Goal: Information Seeking & Learning: Find specific fact

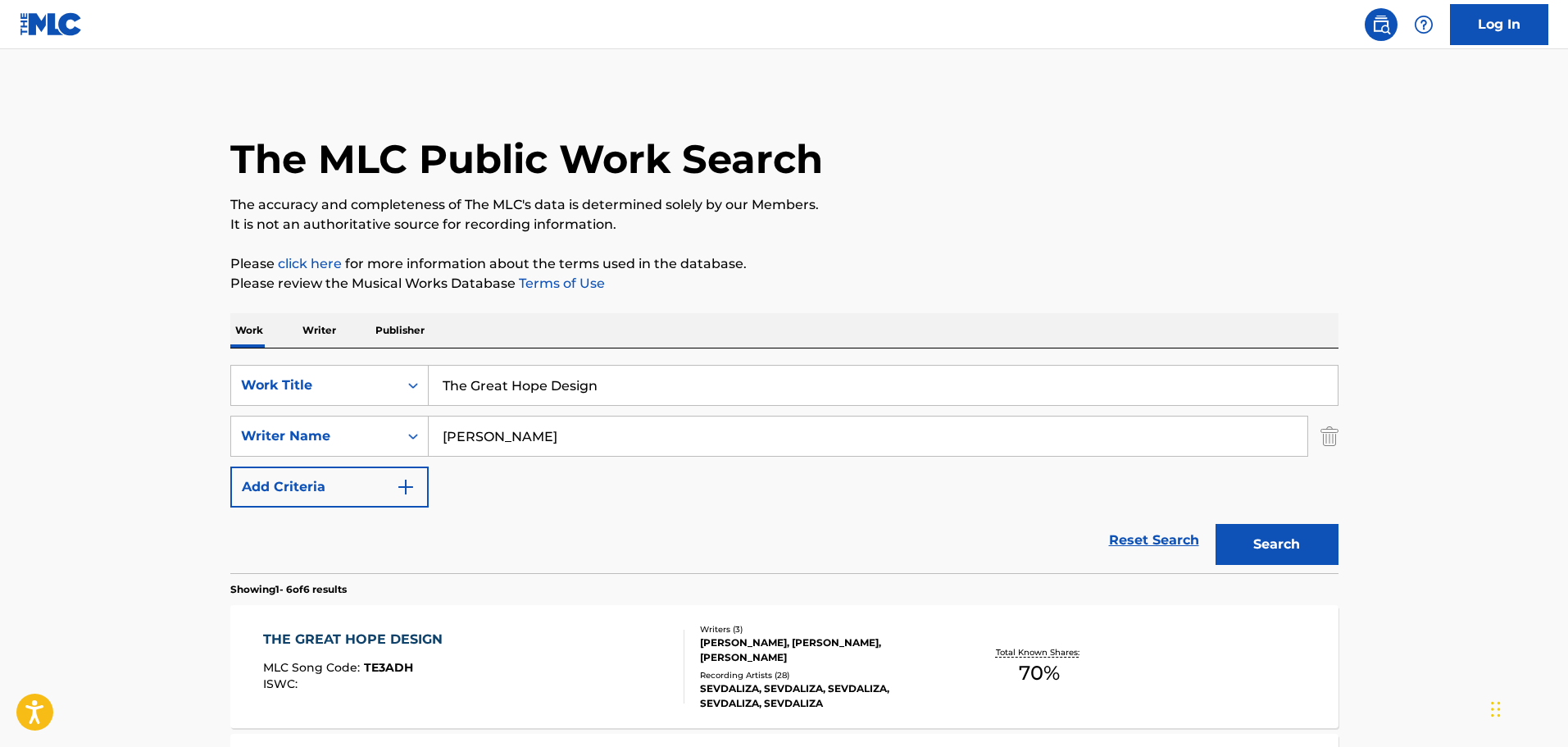
click at [799, 669] on div "Recording Artists ( 28 )" at bounding box center [824, 675] width 248 height 12
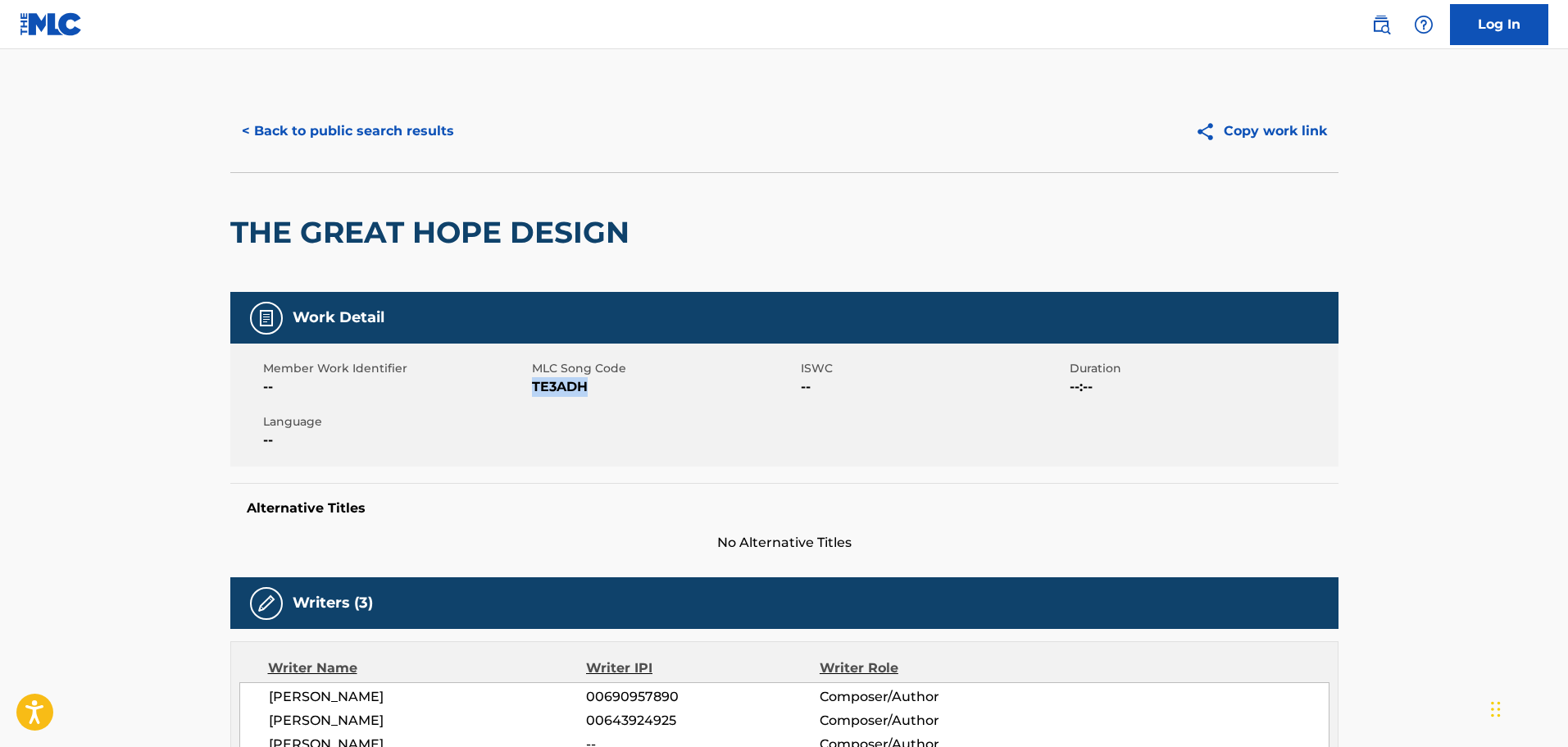
drag, startPoint x: 592, startPoint y: 391, endPoint x: 535, endPoint y: 391, distance: 57.0
click at [535, 391] on span "TE3ADH" at bounding box center [665, 386] width 265 height 20
copy span "TE3ADH"
click at [426, 135] on button "< Back to public search results" at bounding box center [348, 132] width 235 height 41
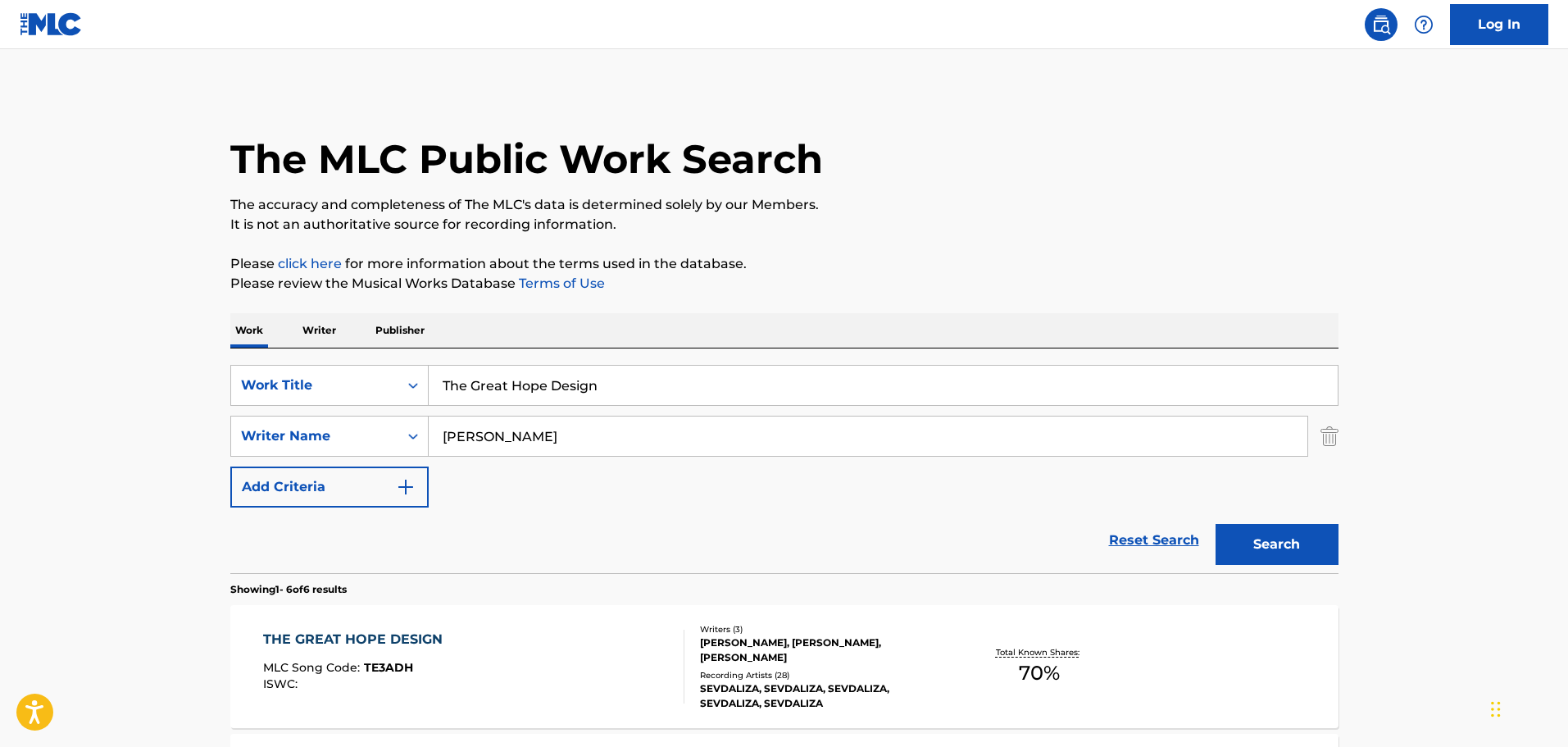
click at [608, 389] on input "The Great Hope Design" at bounding box center [884, 385] width 909 height 39
drag, startPoint x: 608, startPoint y: 389, endPoint x: 338, endPoint y: 392, distance: 270.0
click at [338, 392] on div "SearchWithCriteria231b8ea5-2b3b-482b-a173-354b179041b5 Work Title The Great Hop…" at bounding box center [784, 385] width 1108 height 41
paste input "Language Of Limbo"
type input "The Language Of Limbo"
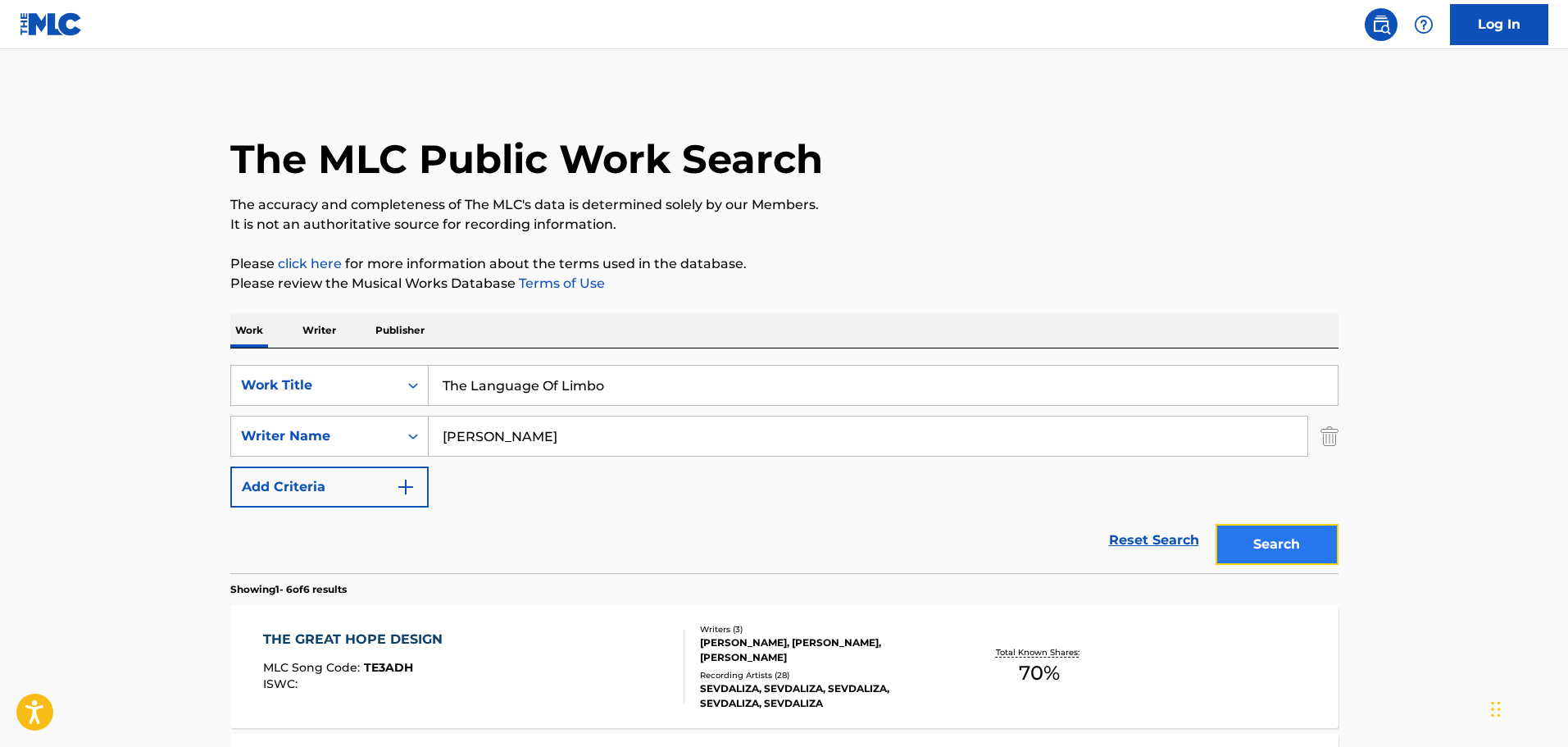
click at [1303, 549] on button "Search" at bounding box center [1277, 544] width 123 height 41
click at [760, 672] on div "Recording Artists ( 29 )" at bounding box center [824, 675] width 248 height 12
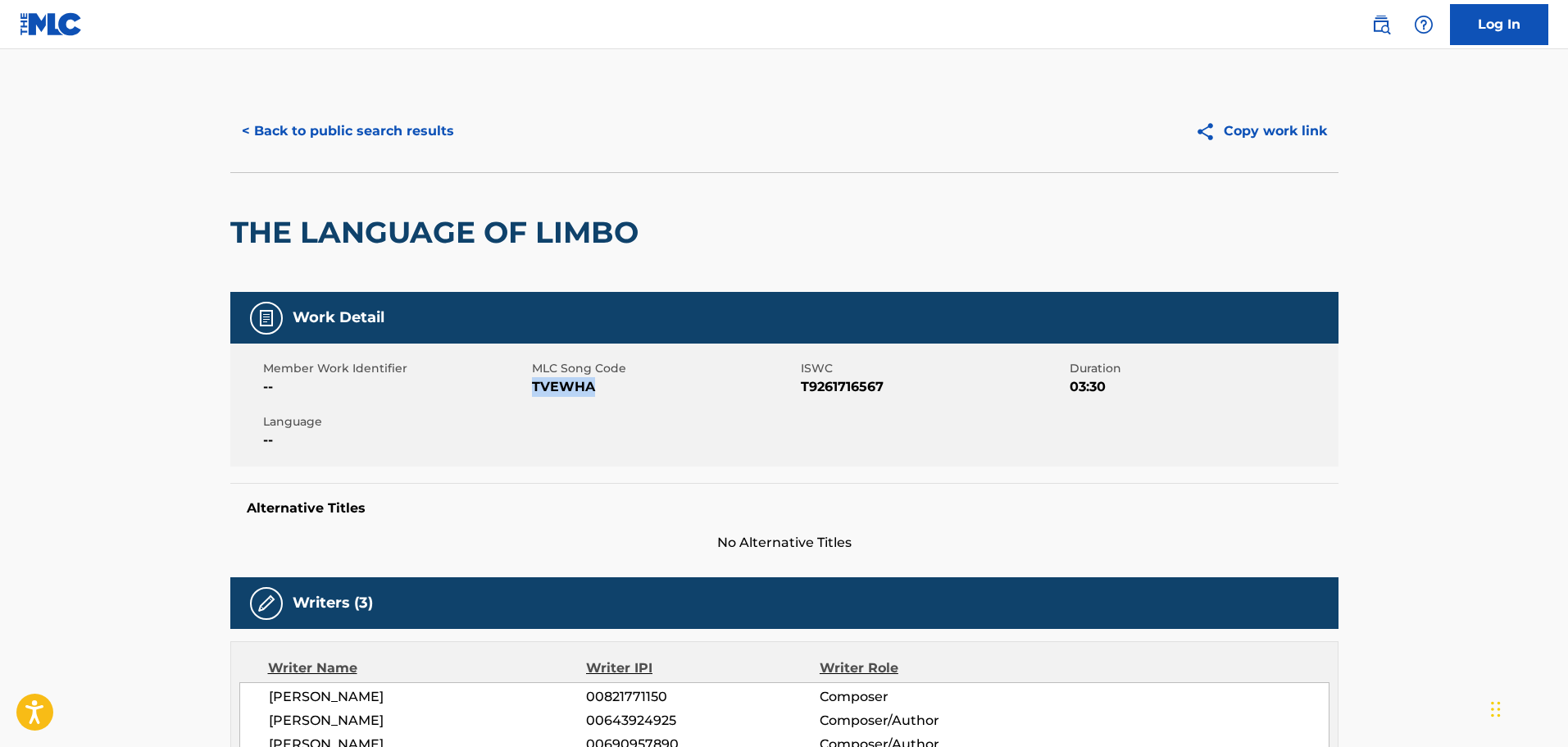
drag, startPoint x: 597, startPoint y: 391, endPoint x: 535, endPoint y: 396, distance: 62.2
click at [535, 396] on span "TVEWHA" at bounding box center [665, 386] width 265 height 20
copy span "TVEWHA"
click at [414, 124] on button "< Back to public search results" at bounding box center [348, 132] width 235 height 41
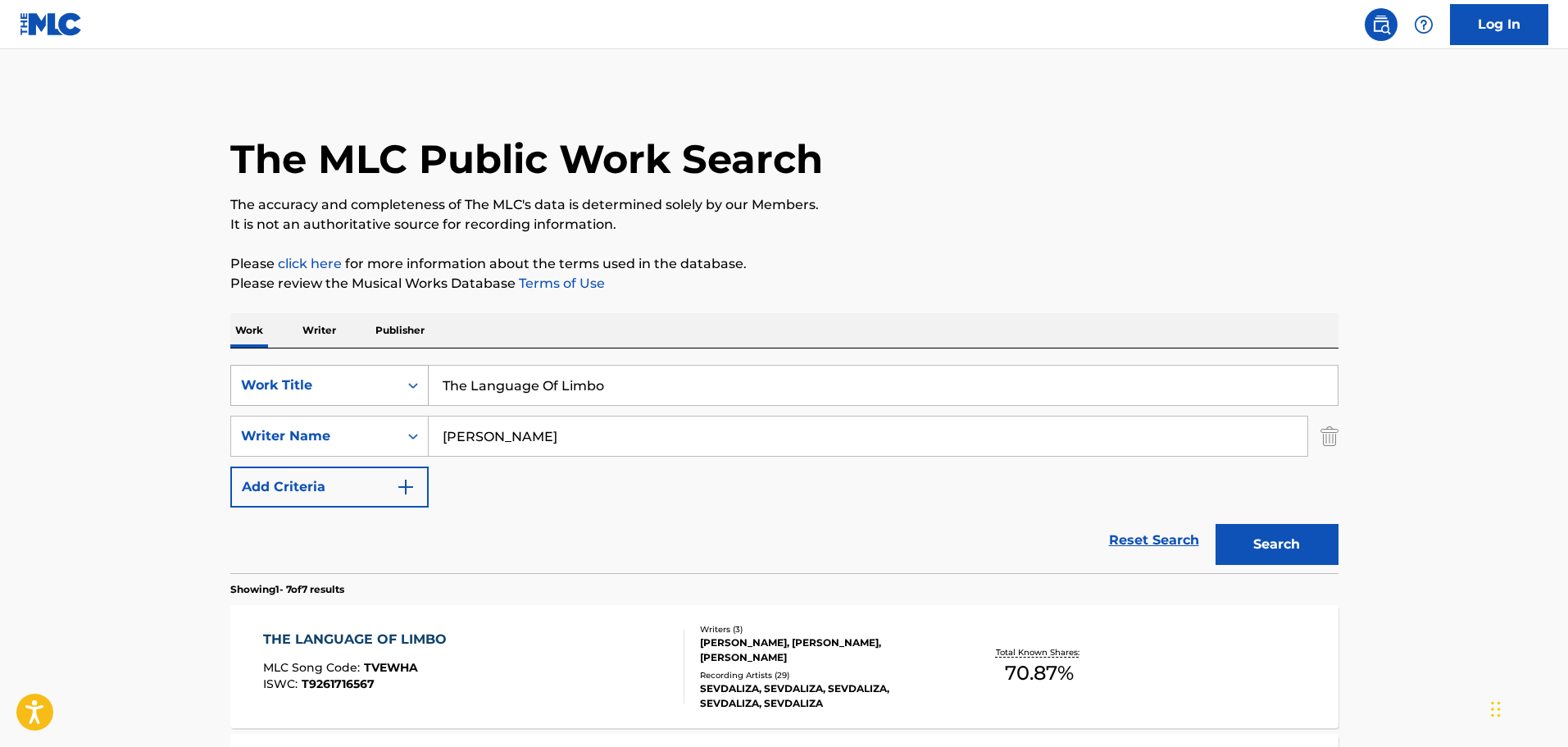
drag, startPoint x: 616, startPoint y: 381, endPoint x: 389, endPoint y: 381, distance: 227.0
click at [389, 381] on div "SearchWithCriteria231b8ea5-2b3b-482b-a173-354b179041b5 Work Title The Language …" at bounding box center [784, 385] width 1108 height 41
paste input "Voodoov"
type input "Voodoov"
click at [1265, 538] on button "Search" at bounding box center [1277, 544] width 123 height 41
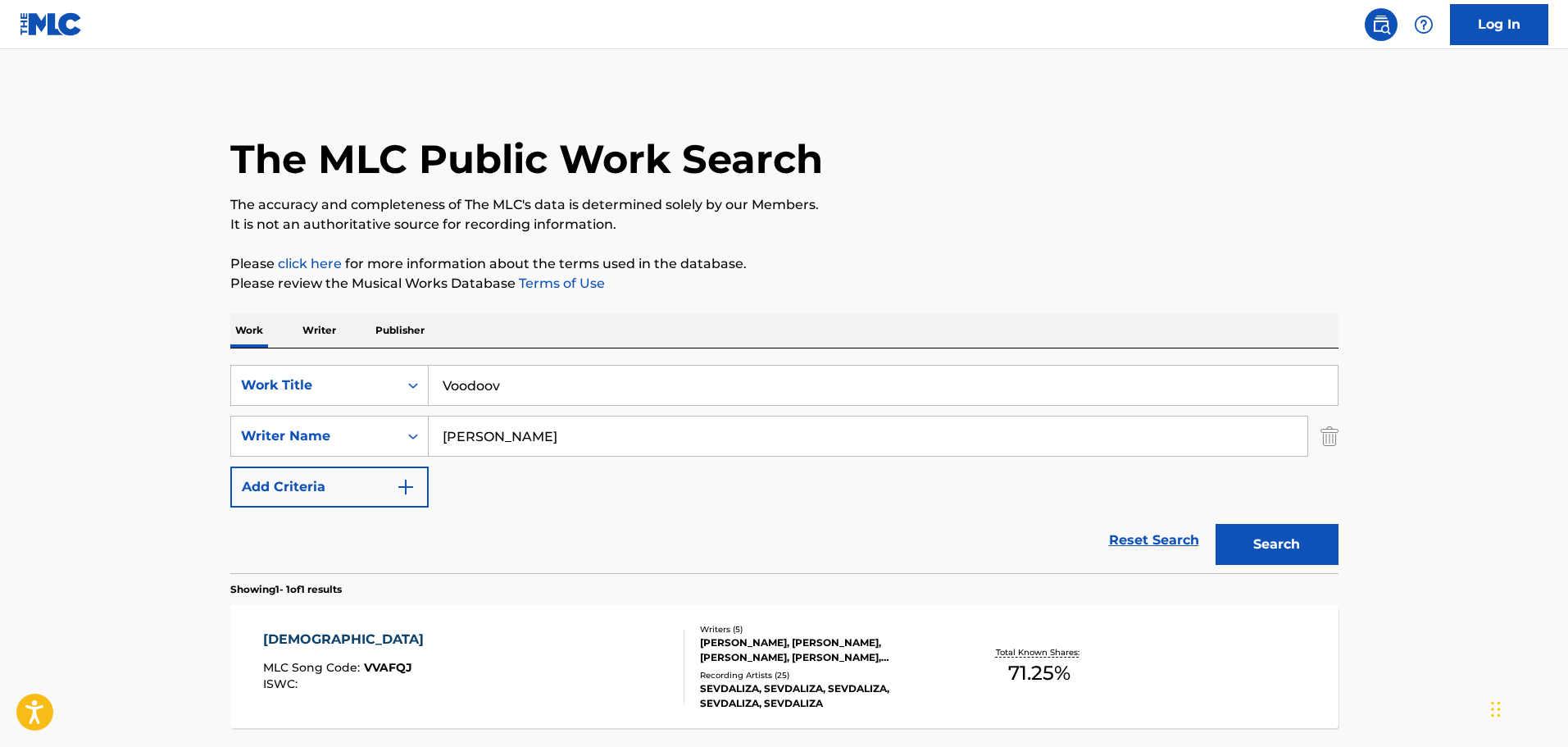
click at [695, 656] on div "Writers ( 5 ) [PERSON_NAME], [PERSON_NAME], [PERSON_NAME], [PERSON_NAME], [PERS…" at bounding box center [816, 667] width 263 height 88
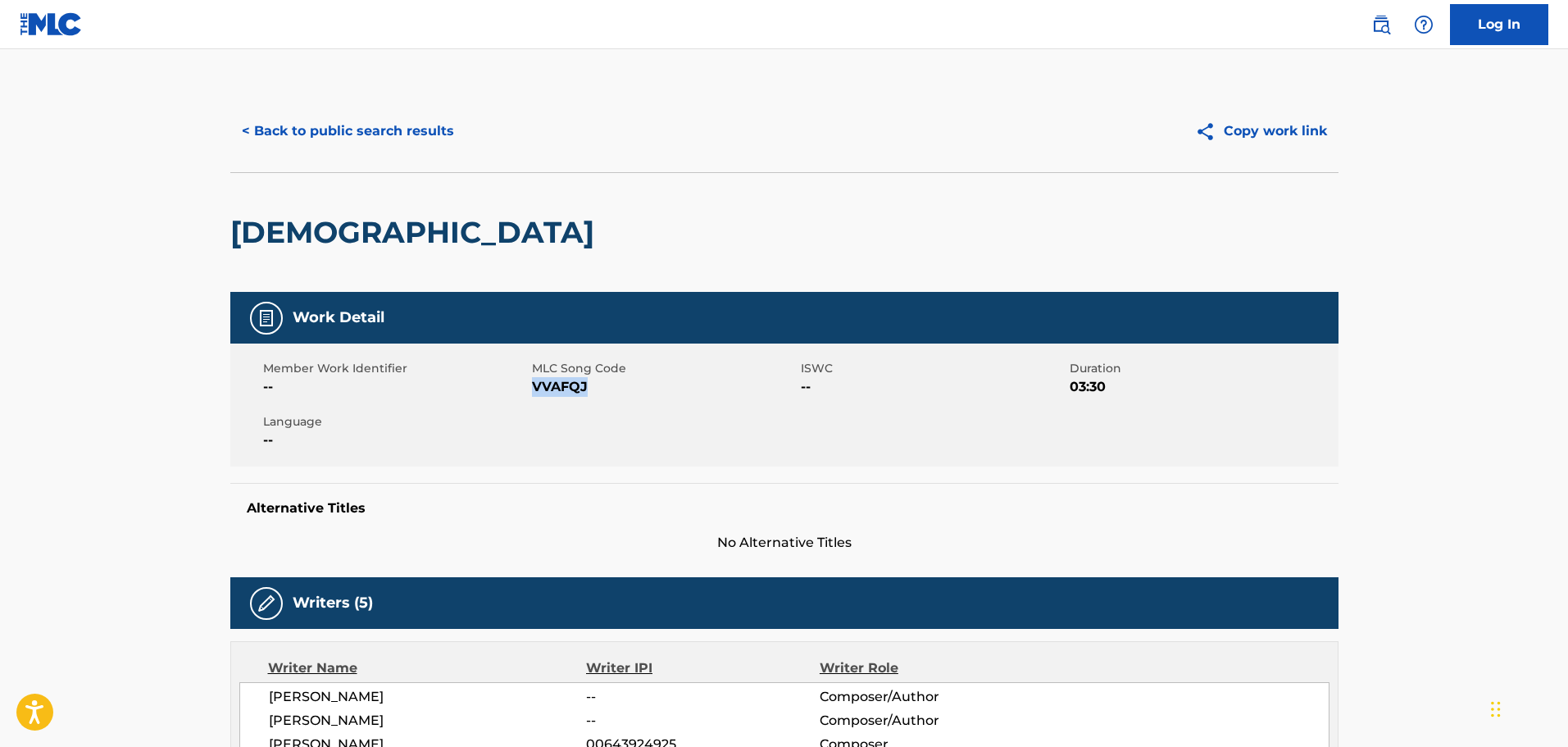
drag, startPoint x: 590, startPoint y: 391, endPoint x: 534, endPoint y: 387, distance: 56.1
click at [534, 387] on span "VVAFQJ" at bounding box center [665, 386] width 265 height 20
copy span "VVAFQJ"
click at [386, 132] on button "< Back to public search results" at bounding box center [348, 132] width 235 height 41
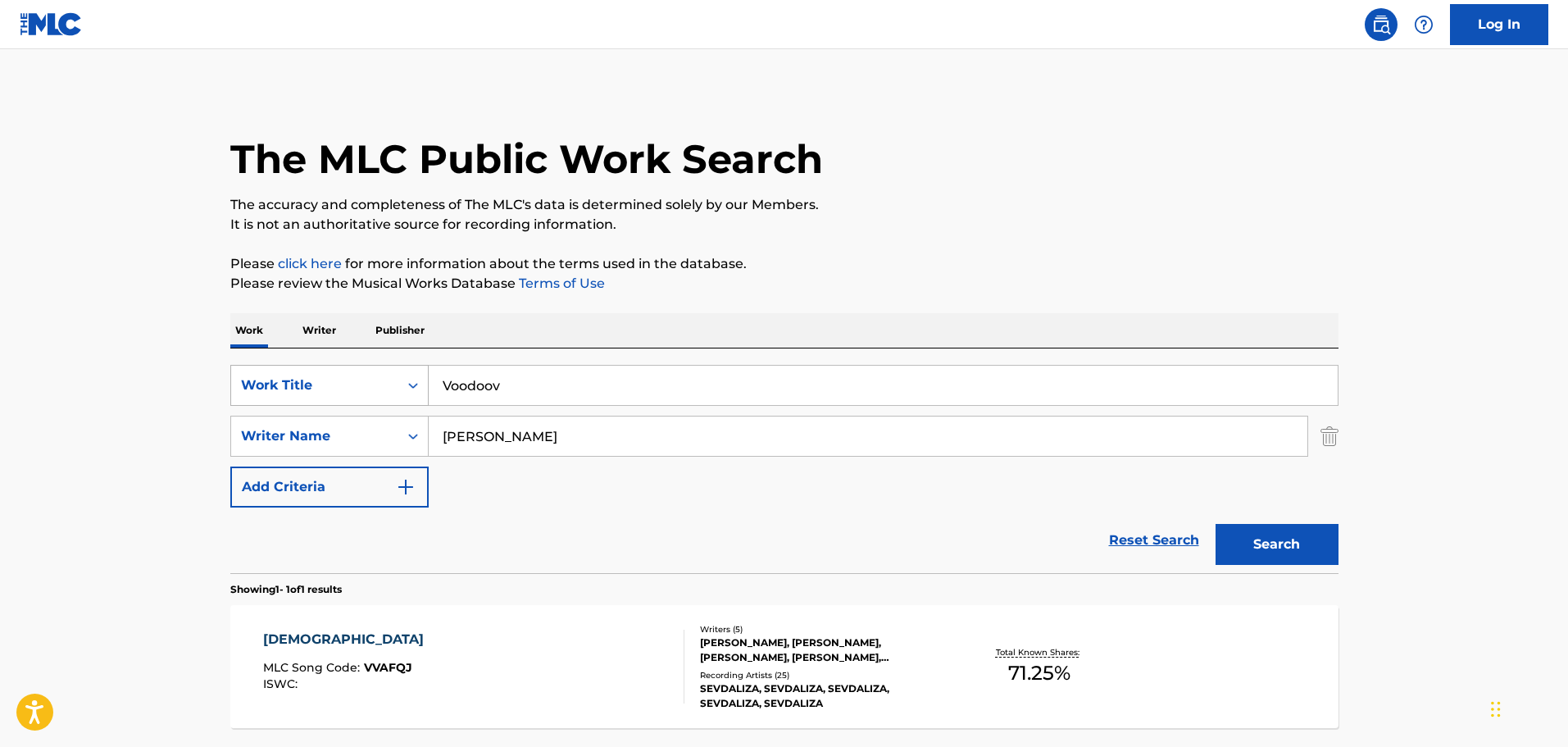
drag, startPoint x: 512, startPoint y: 381, endPoint x: 362, endPoint y: 381, distance: 150.0
click at [362, 381] on div "SearchWithCriteria231b8ea5-2b3b-482b-a173-354b179041b5 Work Title Voodoov" at bounding box center [784, 385] width 1108 height 41
paste input "Wallflower"
type input "Wallflower"
click at [1275, 548] on button "Search" at bounding box center [1277, 544] width 123 height 41
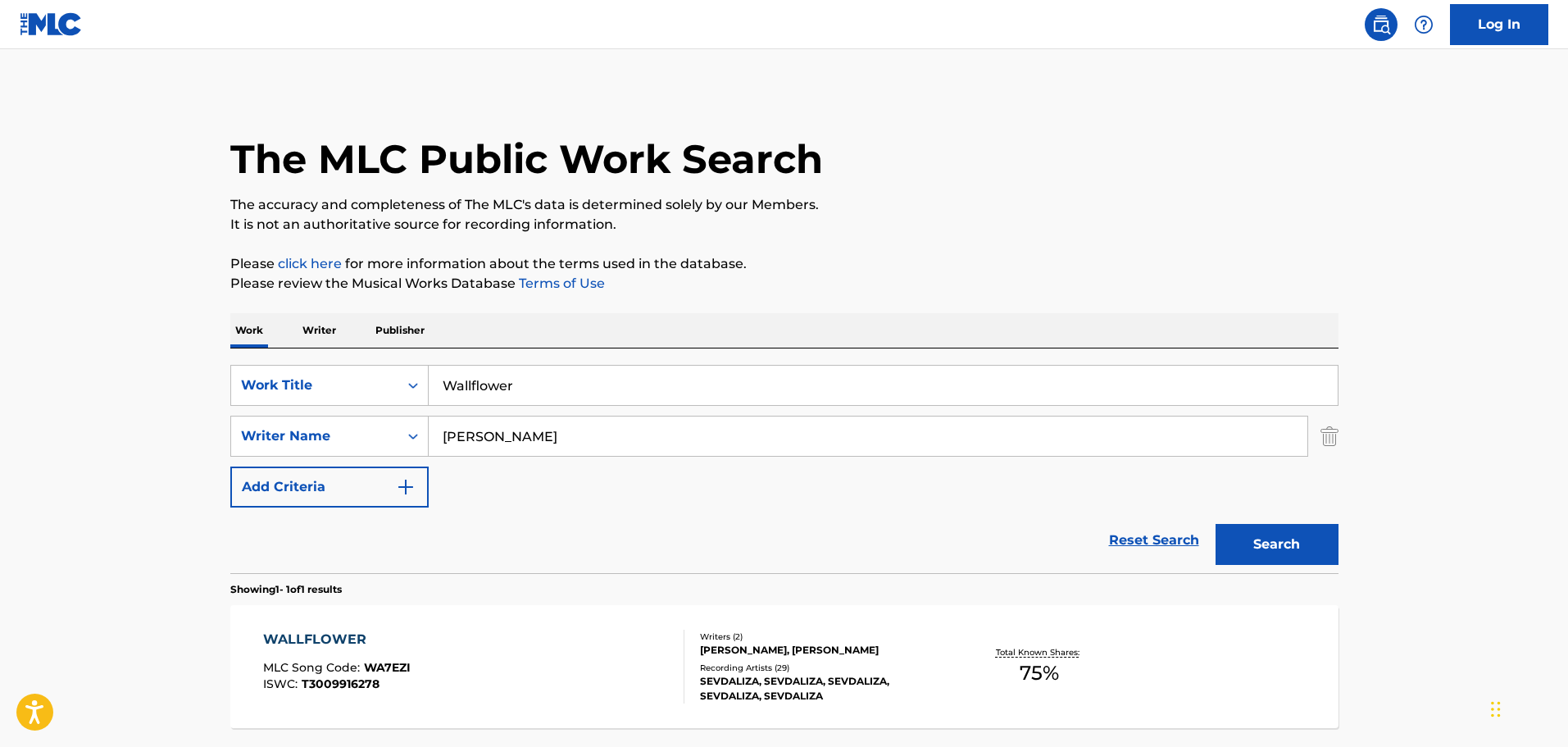
click at [788, 644] on div "[PERSON_NAME], [PERSON_NAME]" at bounding box center [824, 650] width 248 height 15
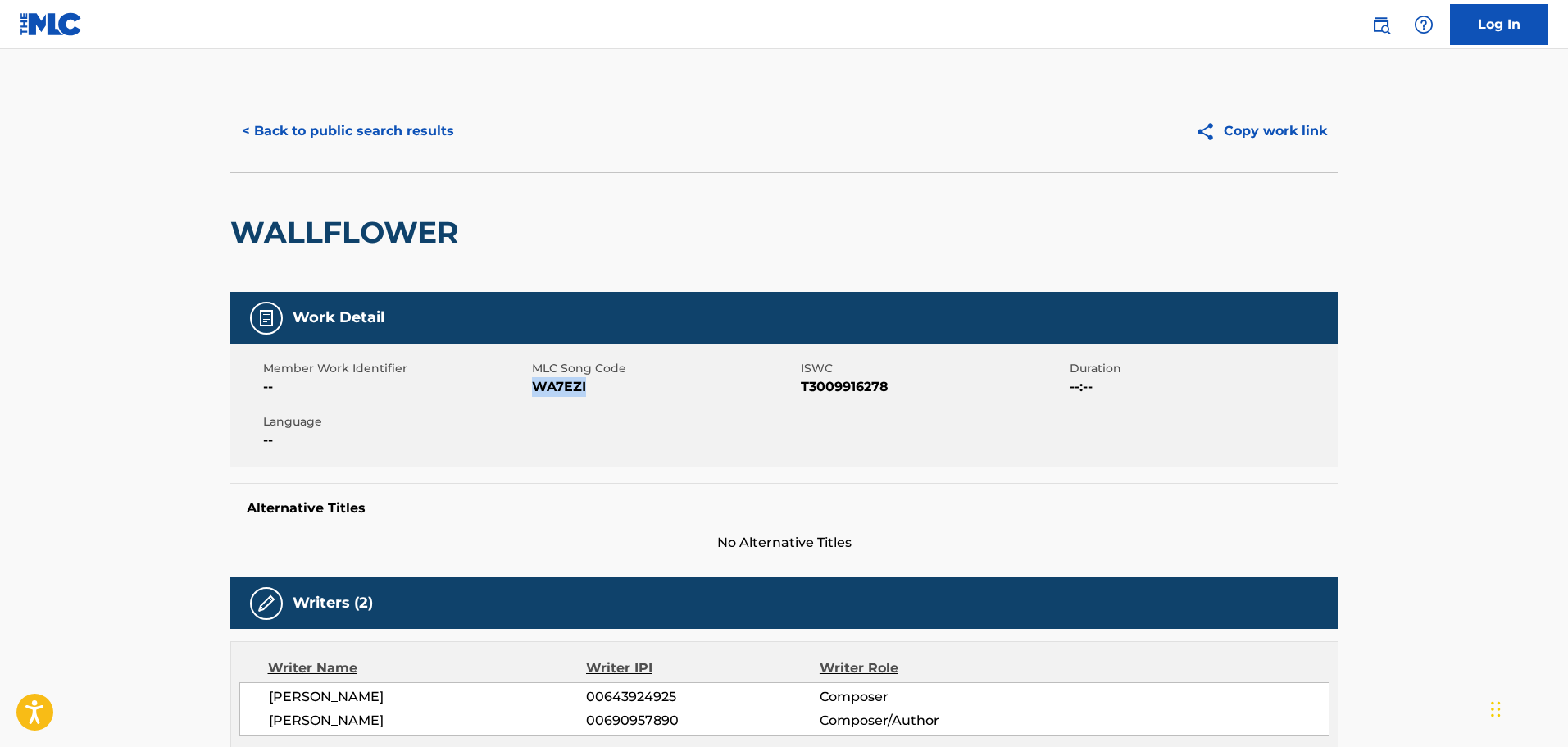
drag, startPoint x: 590, startPoint y: 389, endPoint x: 537, endPoint y: 395, distance: 53.3
click at [537, 395] on span "WA7EZI" at bounding box center [665, 386] width 265 height 20
copy span "WA7EZI"
click at [424, 125] on button "< Back to public search results" at bounding box center [348, 132] width 235 height 41
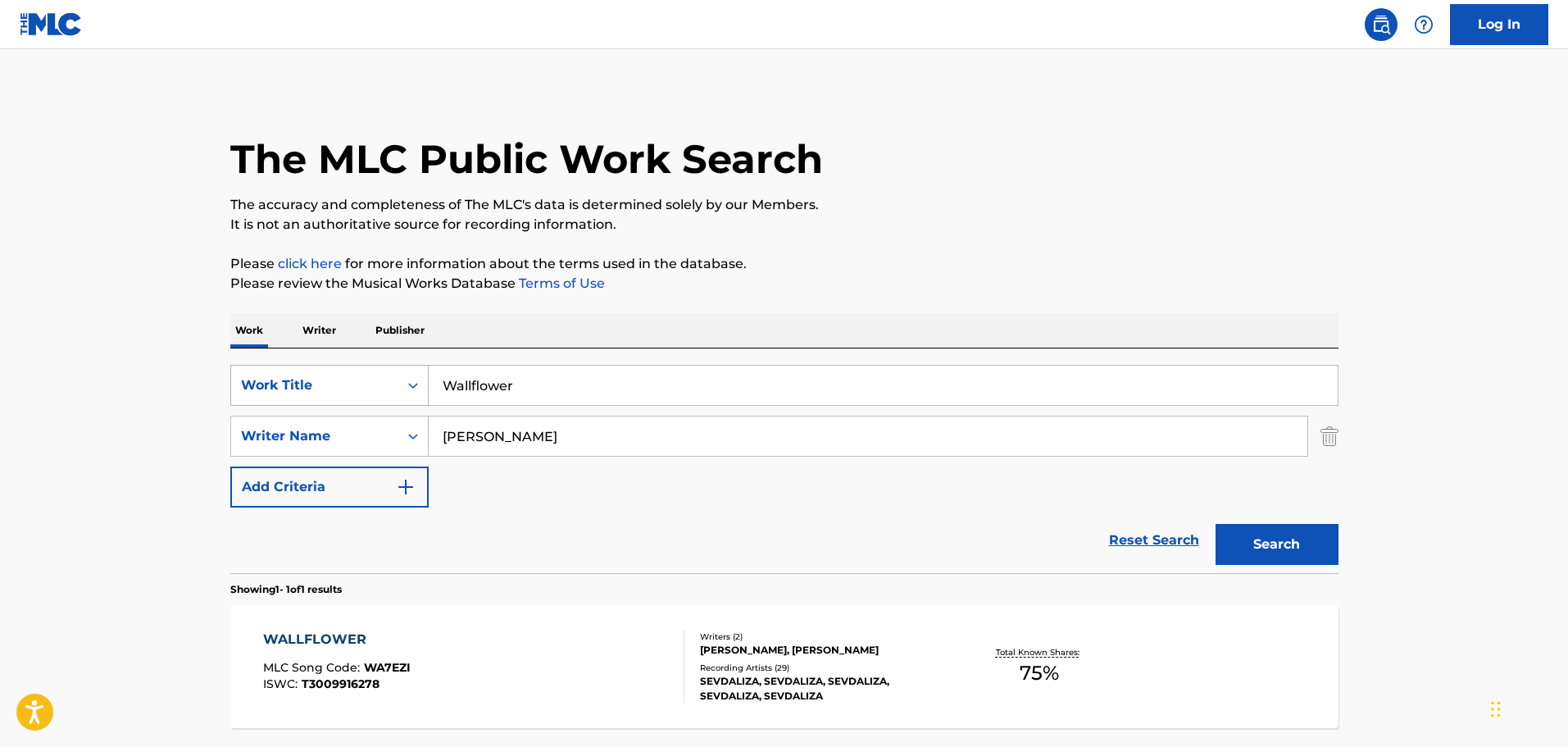
drag, startPoint x: 454, startPoint y: 374, endPoint x: 414, endPoint y: 373, distance: 40.0
click at [414, 374] on div "SearchWithCriteria231b8ea5-2b3b-482b-a173-354b179041b5 Work Title Wallflower" at bounding box center [784, 385] width 1108 height 41
paste input "hen I Reside"
type input "When I Reside"
click at [1321, 535] on button "Search" at bounding box center [1277, 544] width 123 height 41
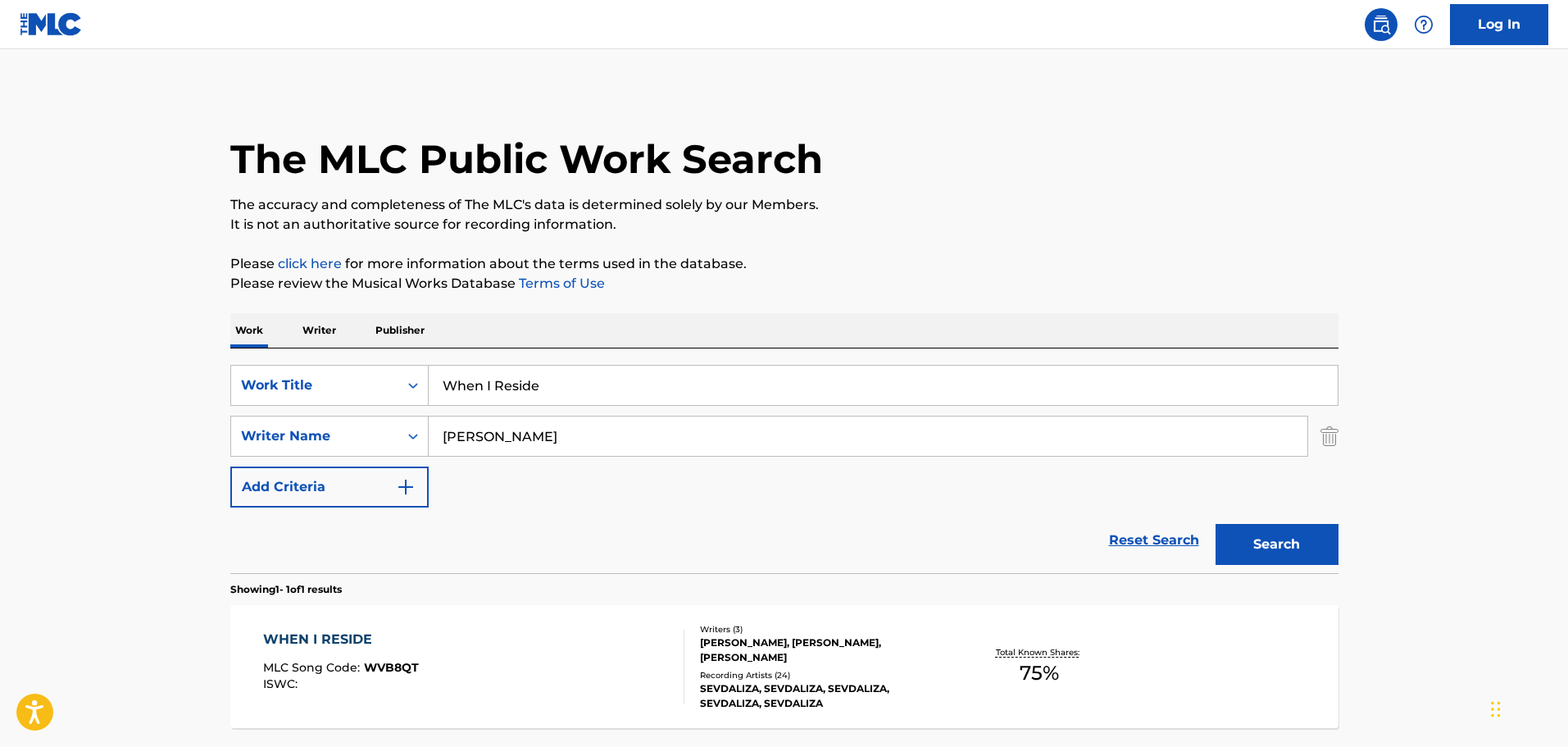
click at [740, 664] on div "[PERSON_NAME], [PERSON_NAME], [PERSON_NAME]" at bounding box center [824, 650] width 248 height 30
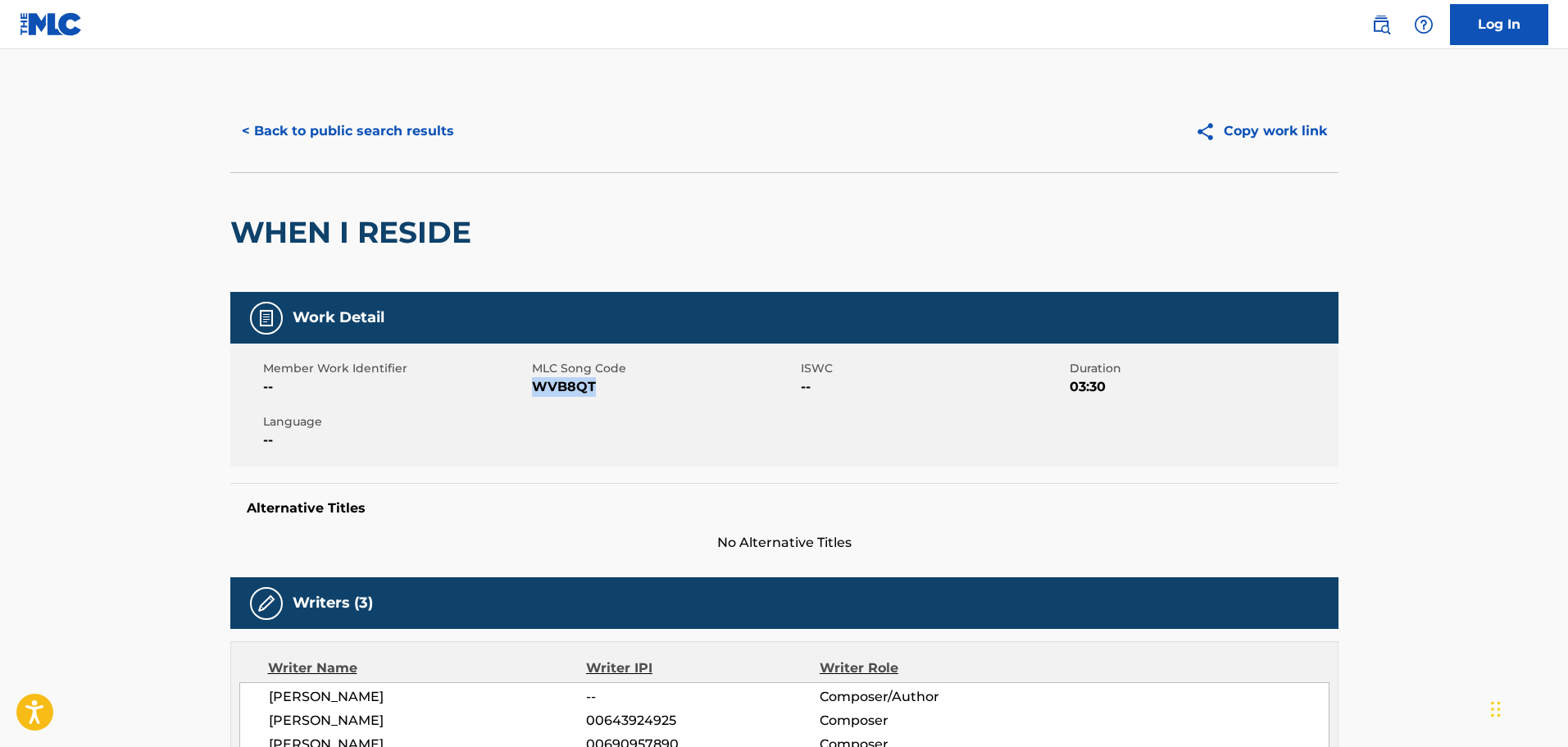
drag, startPoint x: 596, startPoint y: 390, endPoint x: 534, endPoint y: 390, distance: 62.0
click at [534, 390] on span "WVB8QT" at bounding box center [665, 386] width 265 height 20
copy span "WVB8QT"
click at [394, 126] on button "< Back to public search results" at bounding box center [348, 132] width 235 height 41
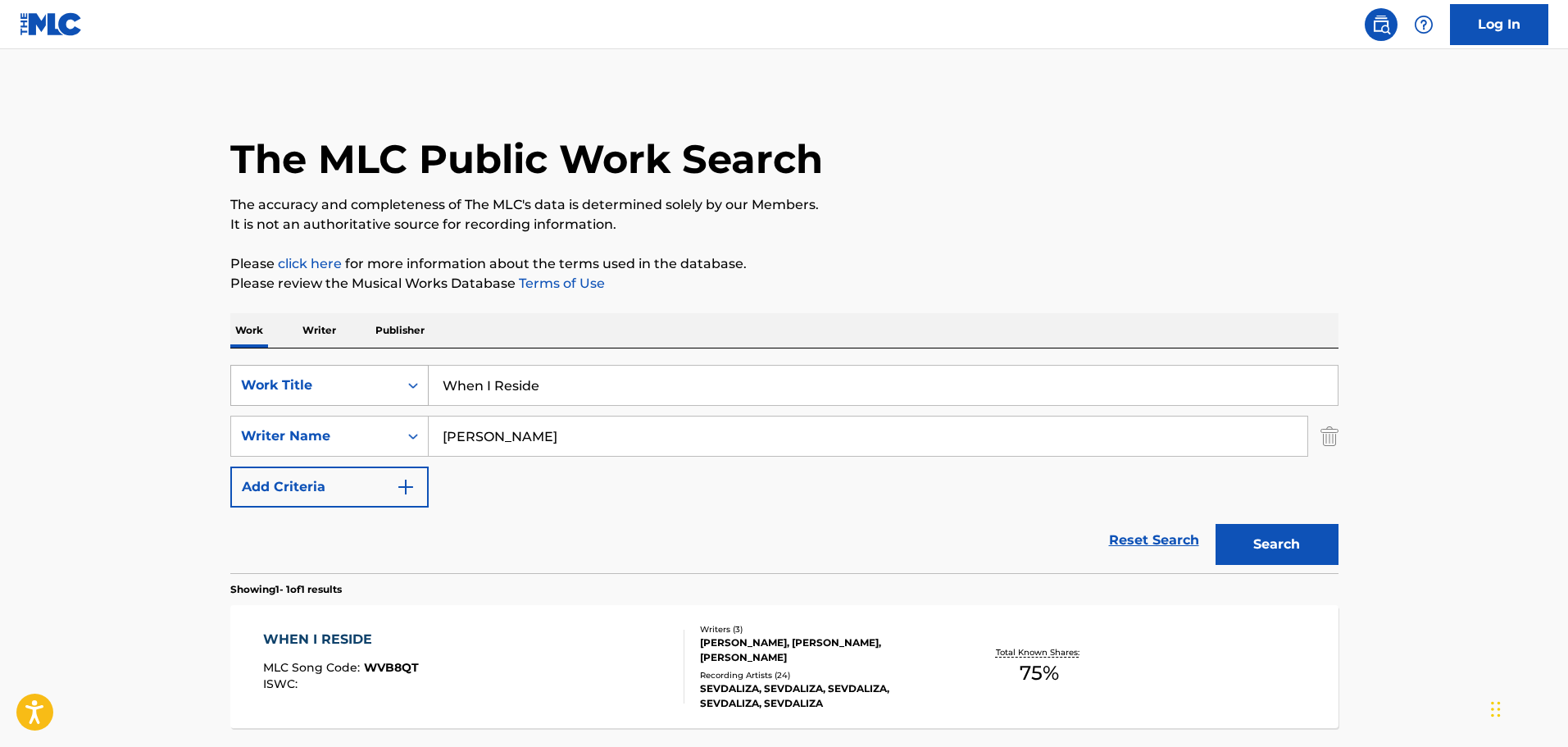
drag, startPoint x: 575, startPoint y: 385, endPoint x: 400, endPoint y: 375, distance: 175.3
click at [400, 375] on div "SearchWithCriteria231b8ea5-2b3b-482b-a173-354b179041b5 Work Title When I Reside" at bounding box center [784, 385] width 1108 height 41
paste input "Al Is Het Ver Weg"
type input "Al Is Het Ver Weg"
click at [1309, 547] on button "Search" at bounding box center [1277, 544] width 123 height 41
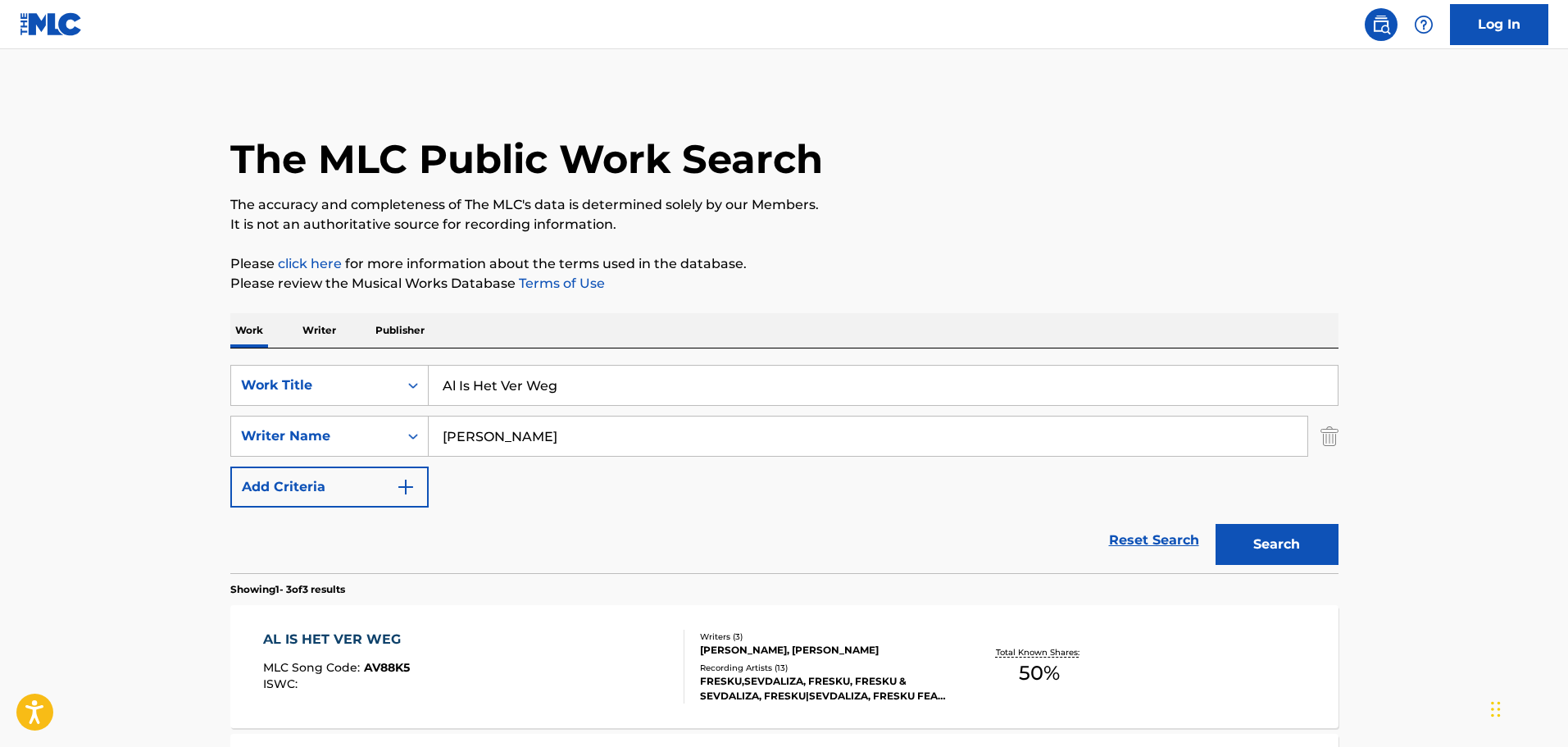
click at [751, 657] on div "[PERSON_NAME], [PERSON_NAME]" at bounding box center [824, 650] width 248 height 15
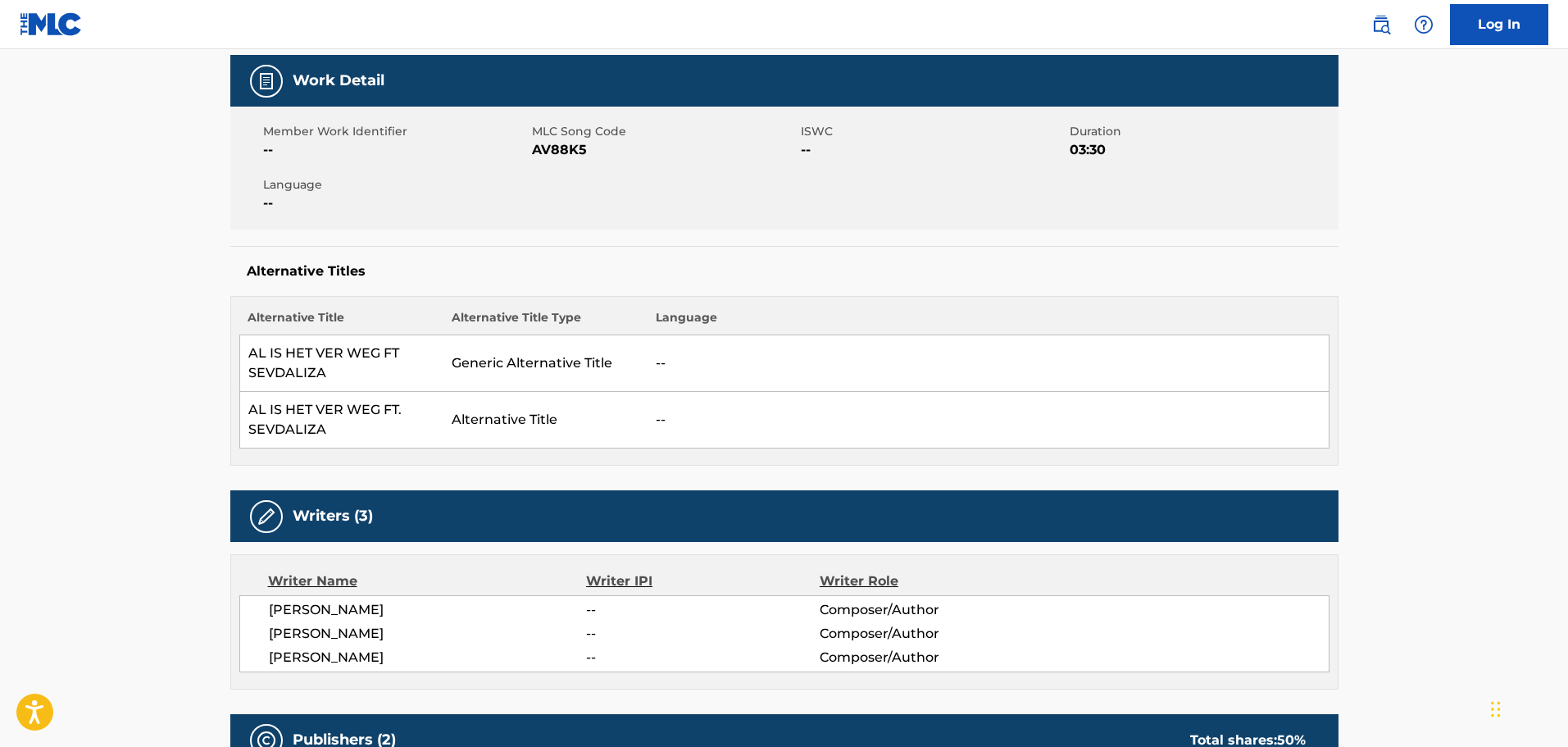
scroll to position [246, 0]
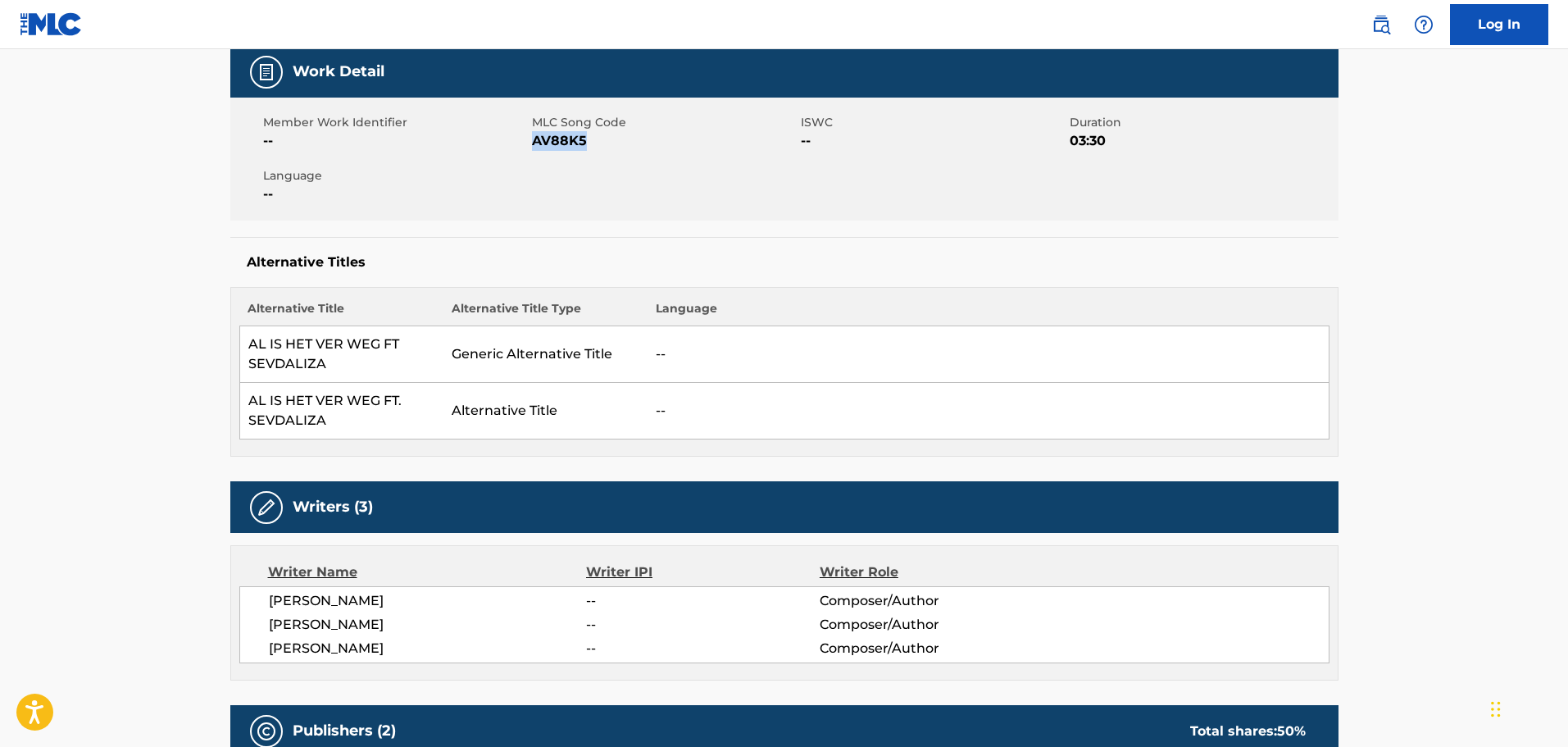
drag, startPoint x: 590, startPoint y: 149, endPoint x: 533, endPoint y: 138, distance: 58.1
click at [533, 138] on span "AV88K5" at bounding box center [665, 141] width 265 height 20
copy span "AV88K5"
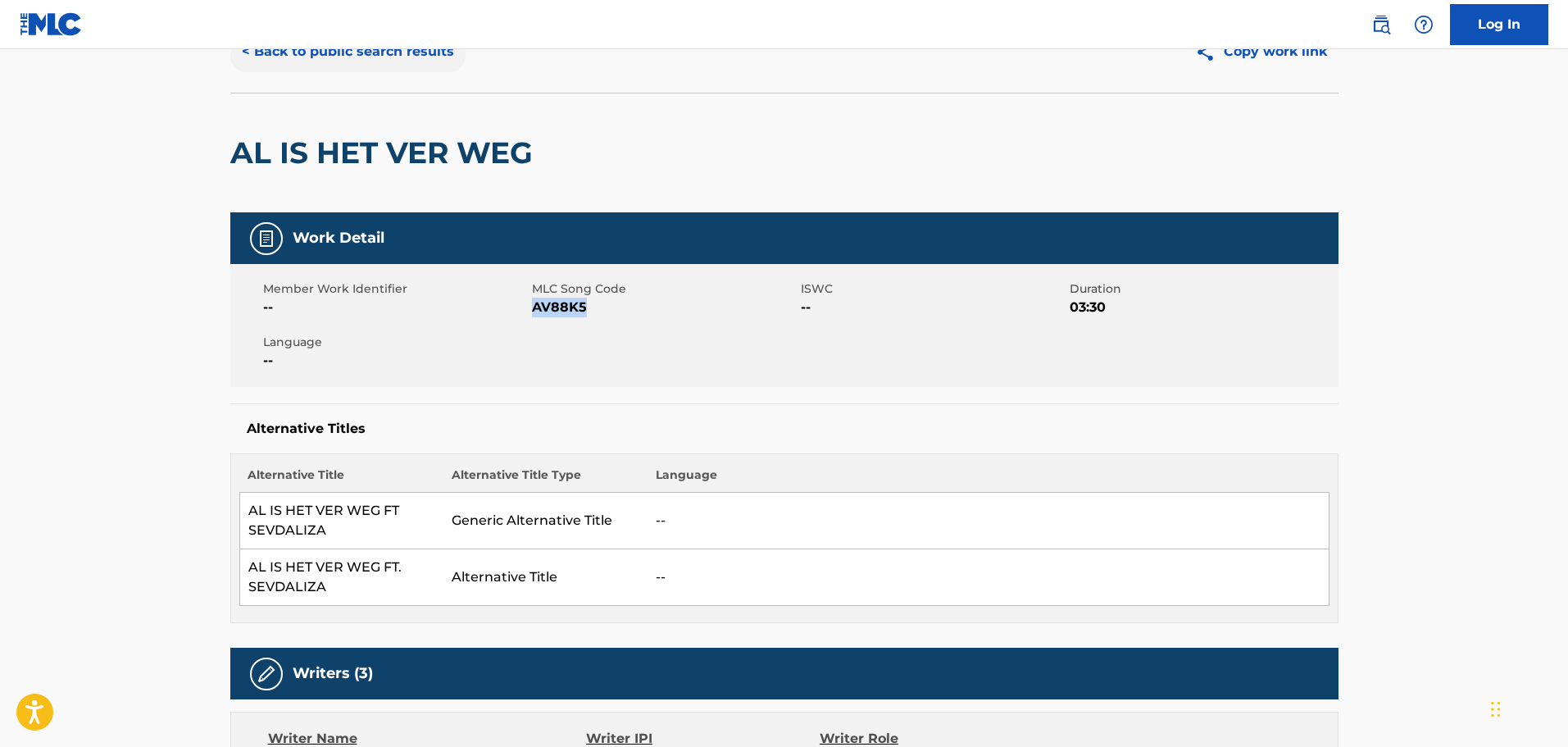
scroll to position [0, 0]
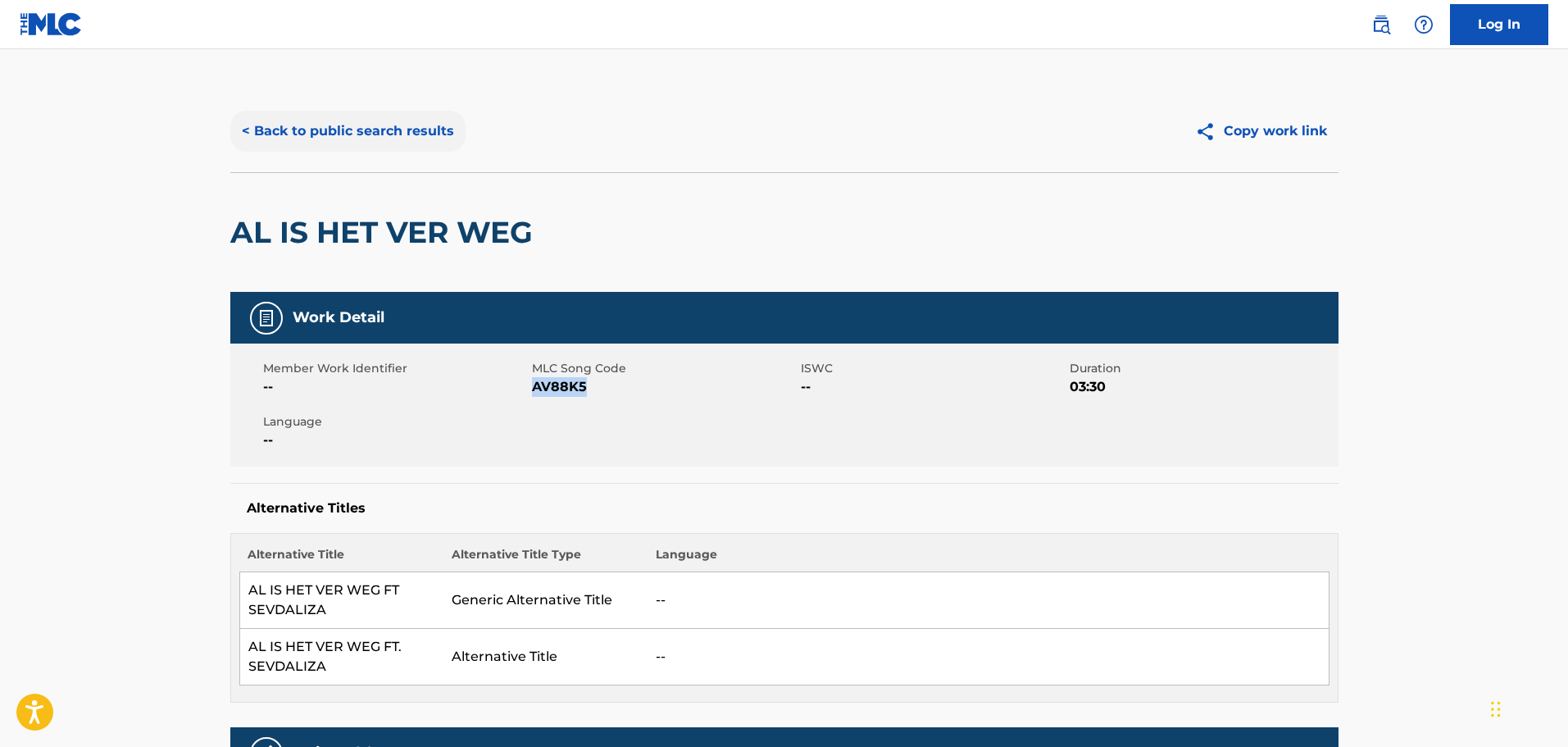
click at [404, 122] on button "< Back to public search results" at bounding box center [348, 132] width 235 height 41
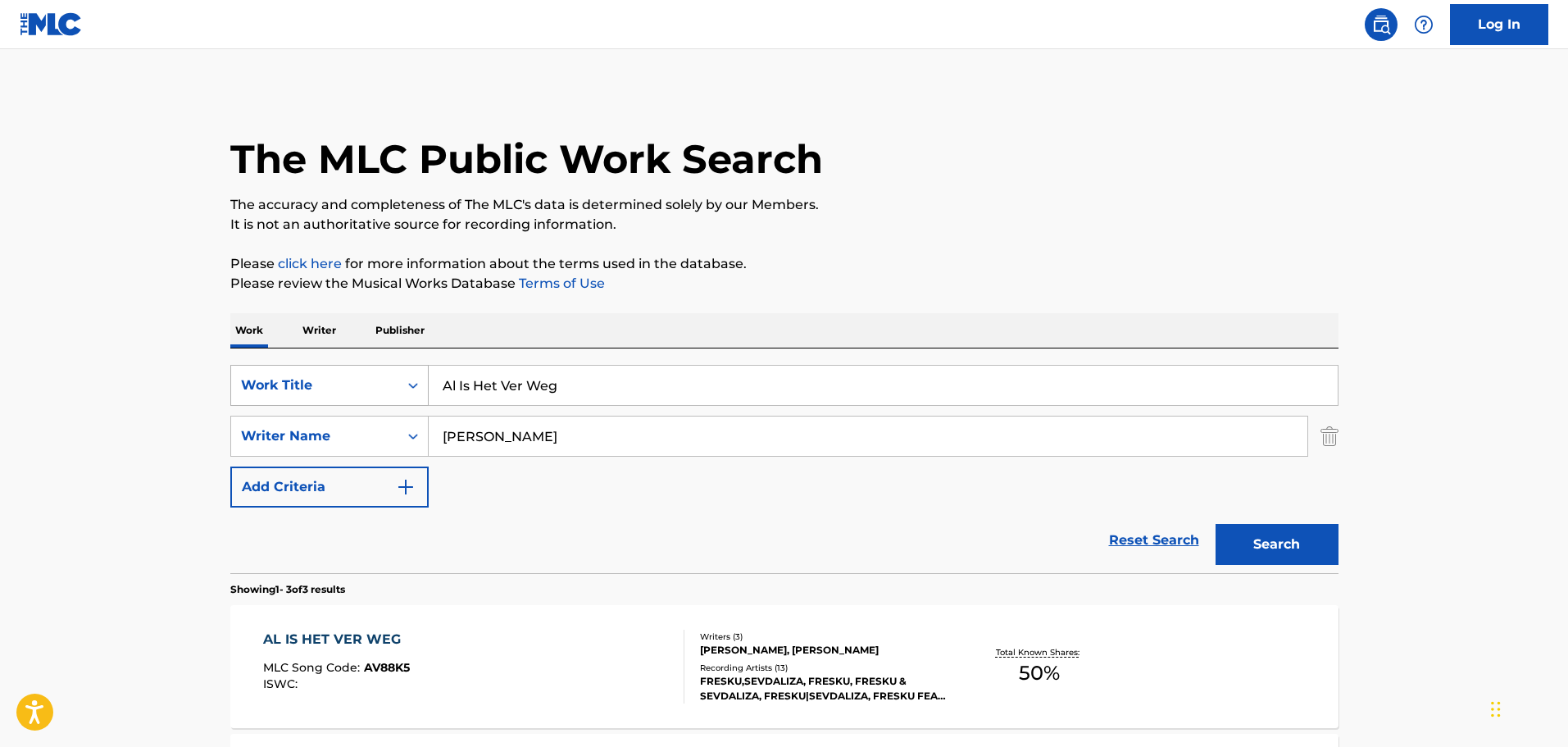
drag, startPoint x: 576, startPoint y: 388, endPoint x: 423, endPoint y: 388, distance: 153.0
click at [423, 388] on div "SearchWithCriteria231b8ea5-2b3b-482b-a173-354b179041b5 Work Title Al Is Het Ver…" at bounding box center [784, 385] width 1108 height 41
paste input "ibi Part 2"
type input "Alibi Part 2"
click at [1250, 551] on button "Search" at bounding box center [1277, 544] width 123 height 41
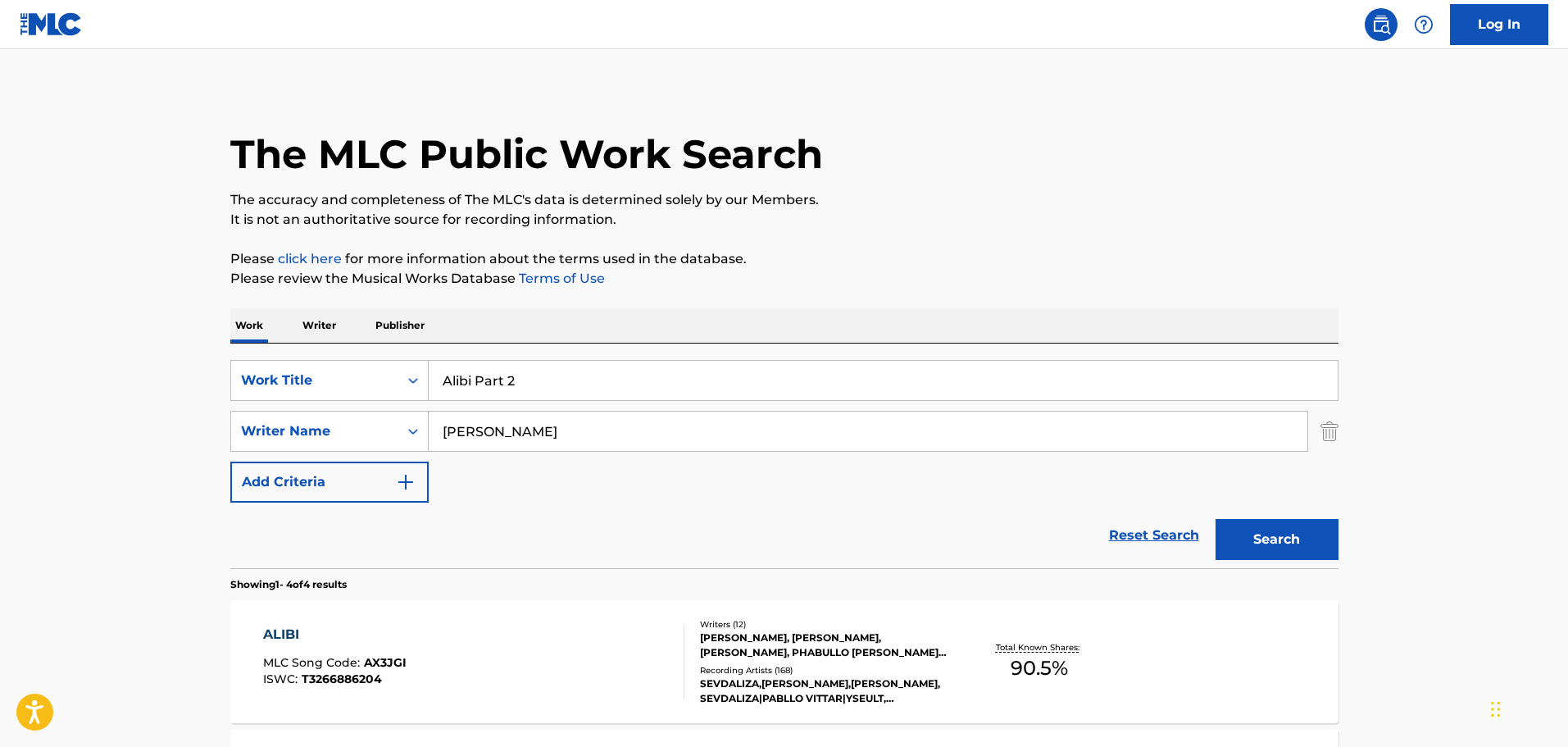
scroll to position [246, 0]
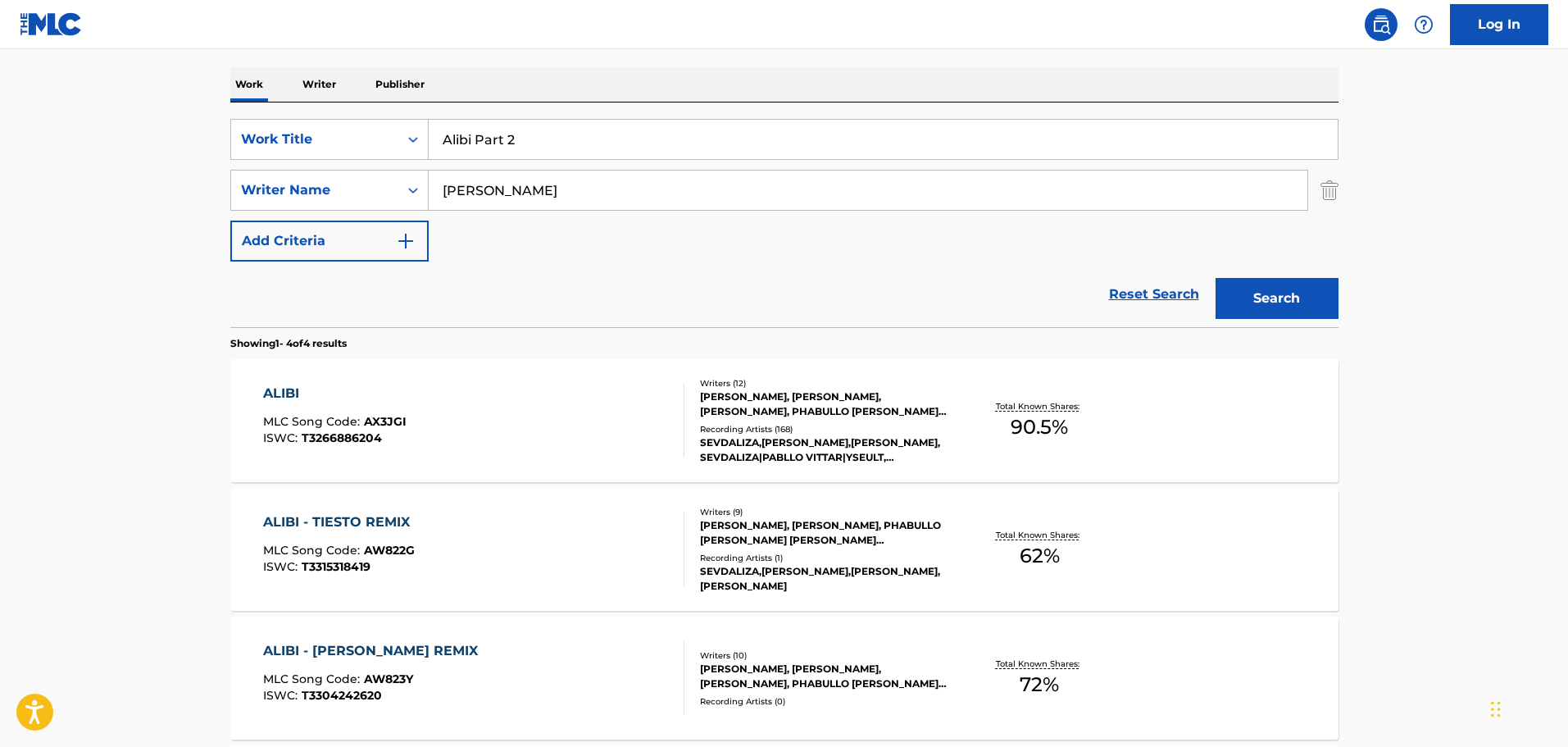
click at [819, 406] on div "[PERSON_NAME], [PERSON_NAME], [PERSON_NAME], PHABULLO [PERSON_NAME] [PERSON_NAM…" at bounding box center [824, 404] width 248 height 30
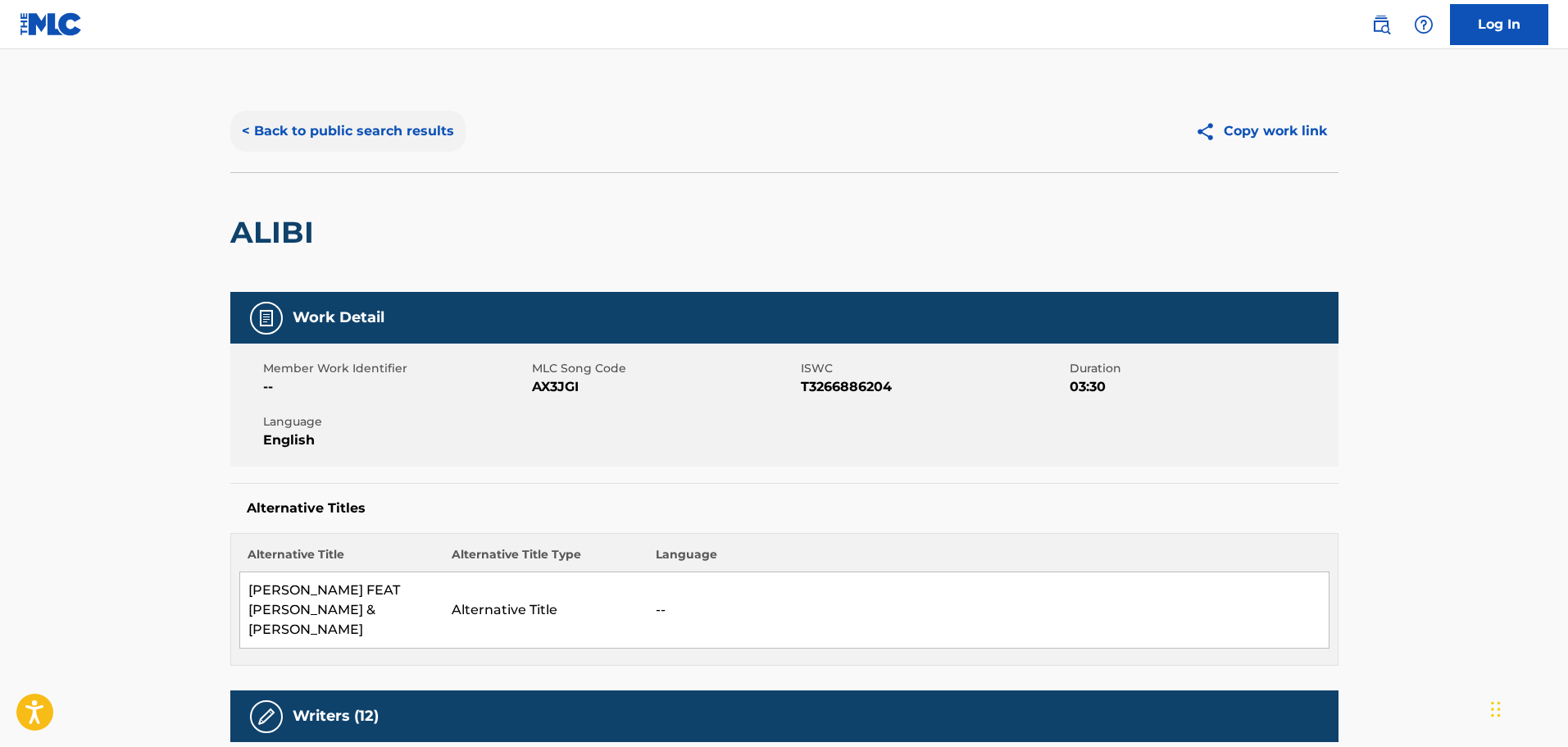
click at [369, 122] on button "< Back to public search results" at bounding box center [348, 132] width 235 height 41
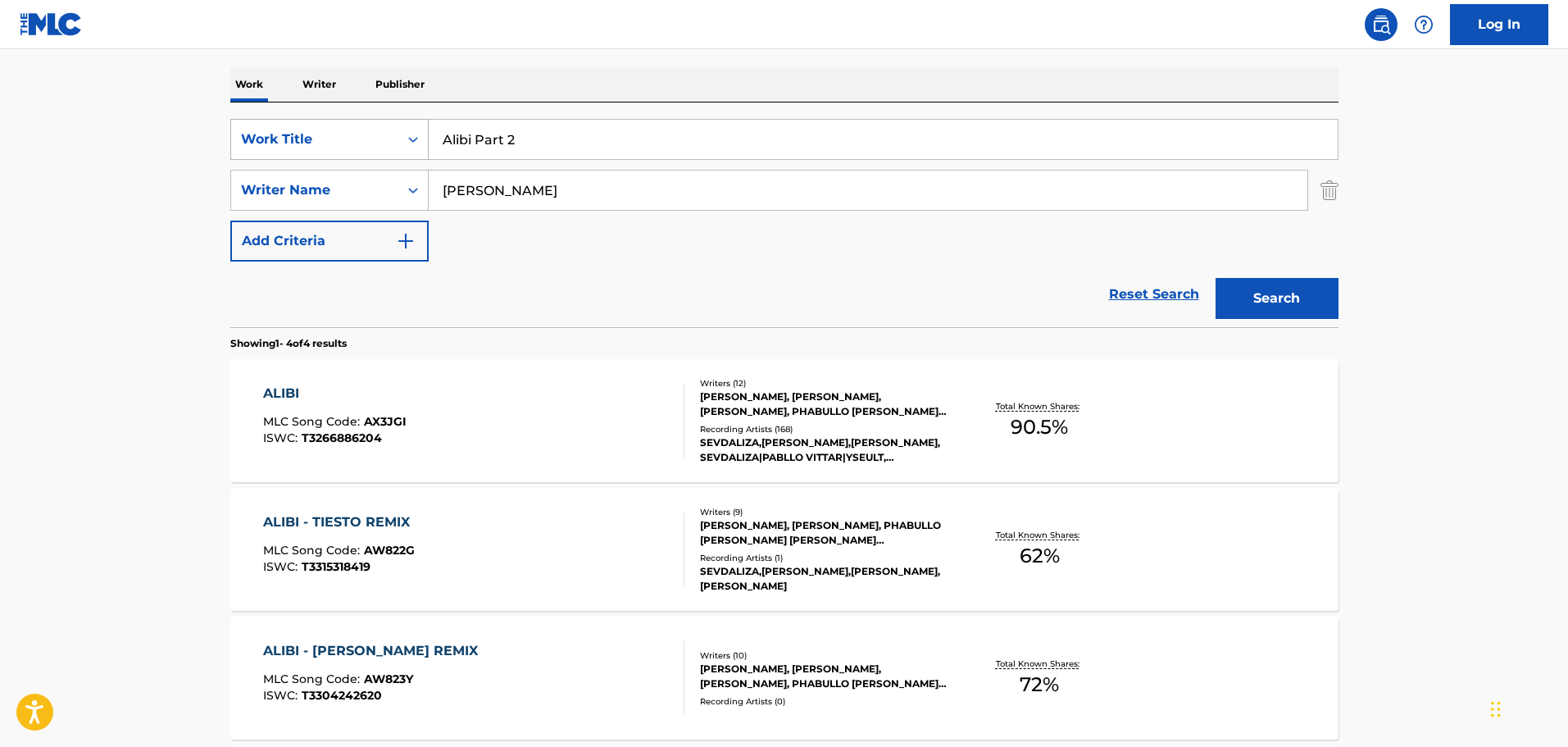
drag, startPoint x: 527, startPoint y: 144, endPoint x: 423, endPoint y: 144, distance: 104.0
click at [423, 144] on div "SearchWithCriteria231b8ea5-2b3b-482b-a173-354b179041b5 Work Title Alibi Part 2" at bounding box center [784, 139] width 1108 height 41
paste input "Nothing Lasts Forever"
type input "Nothing Lasts Forever"
click at [1294, 291] on button "Search" at bounding box center [1277, 298] width 123 height 41
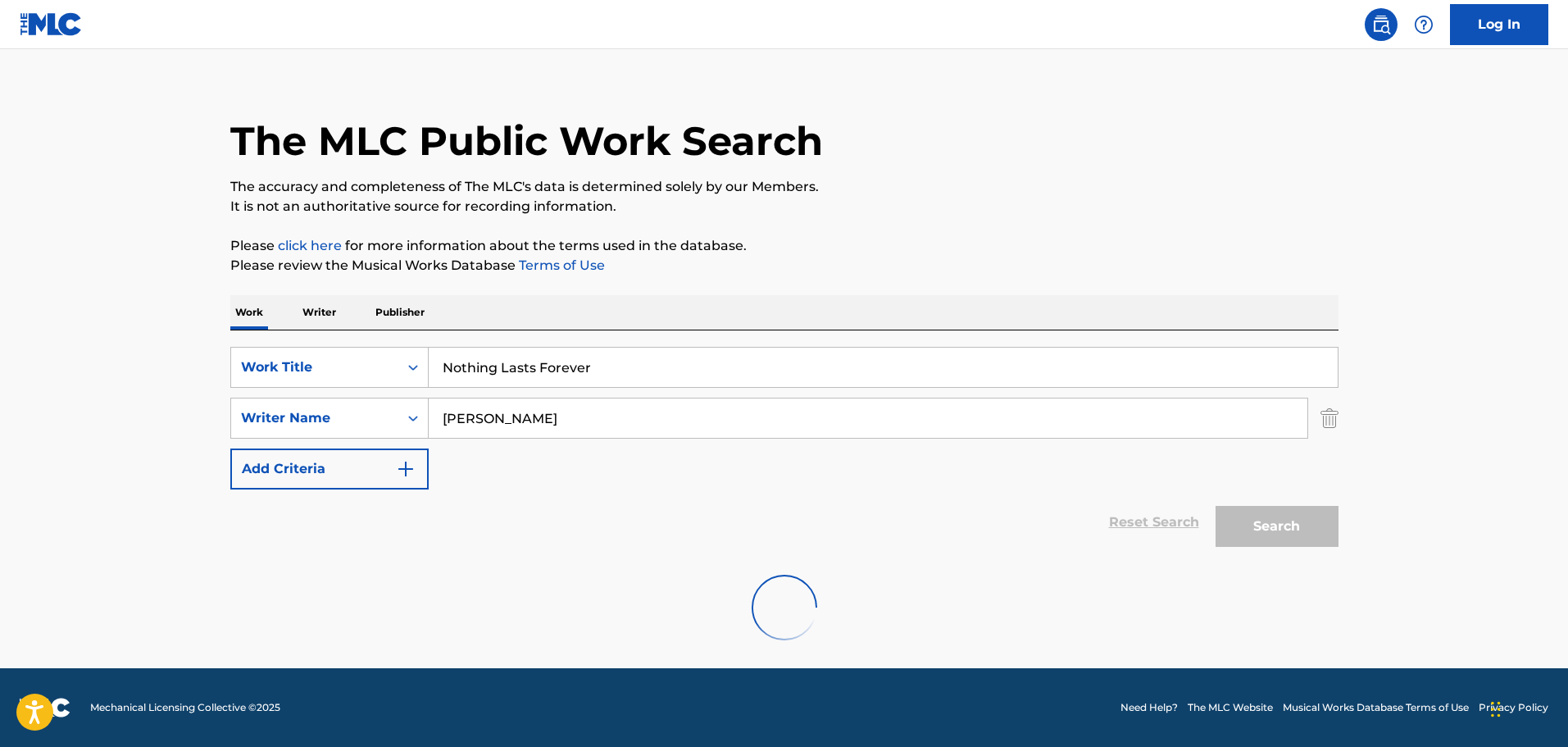
scroll to position [145, 0]
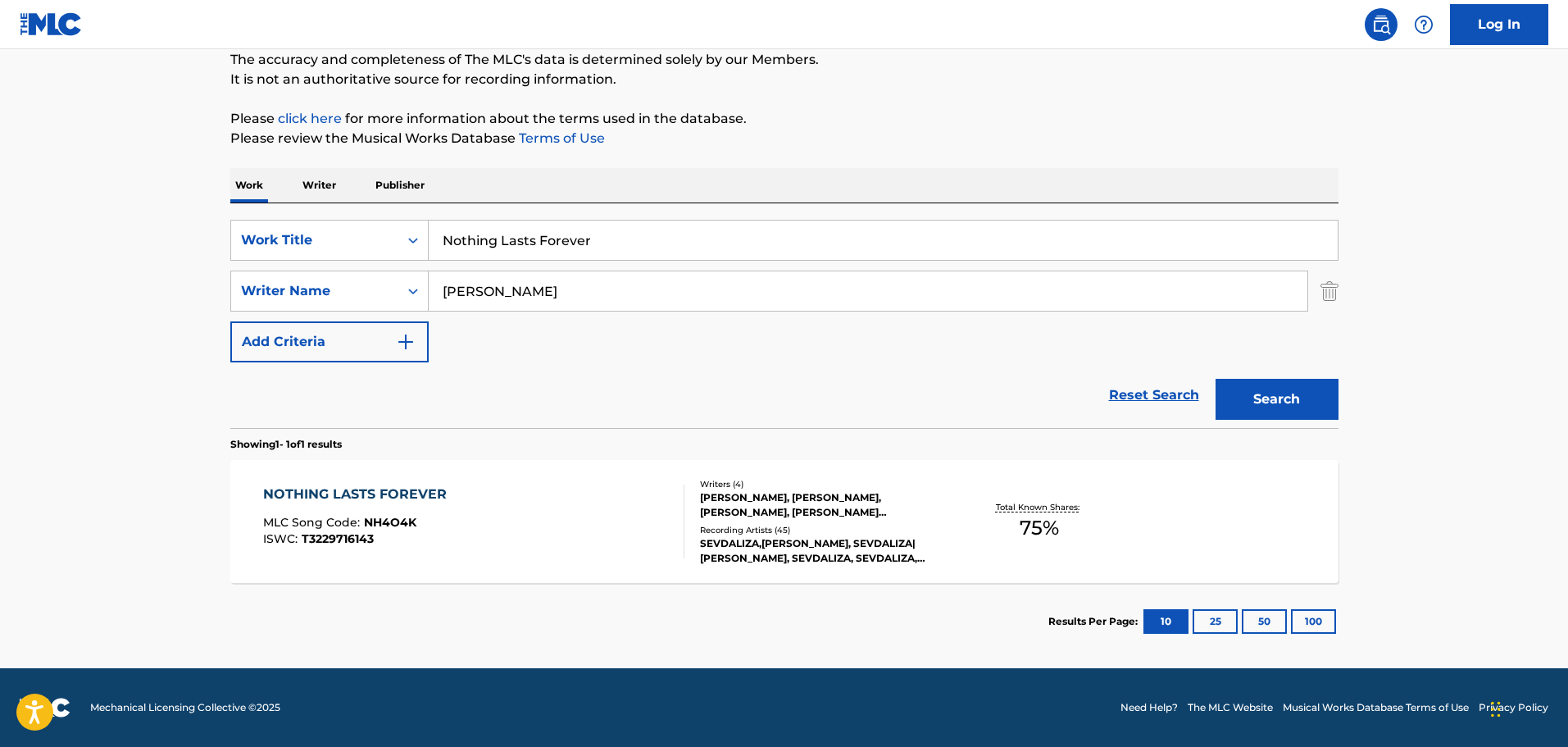
click at [833, 491] on div "[PERSON_NAME], [PERSON_NAME], [PERSON_NAME], [PERSON_NAME] [PERSON_NAME]" at bounding box center [824, 505] width 248 height 30
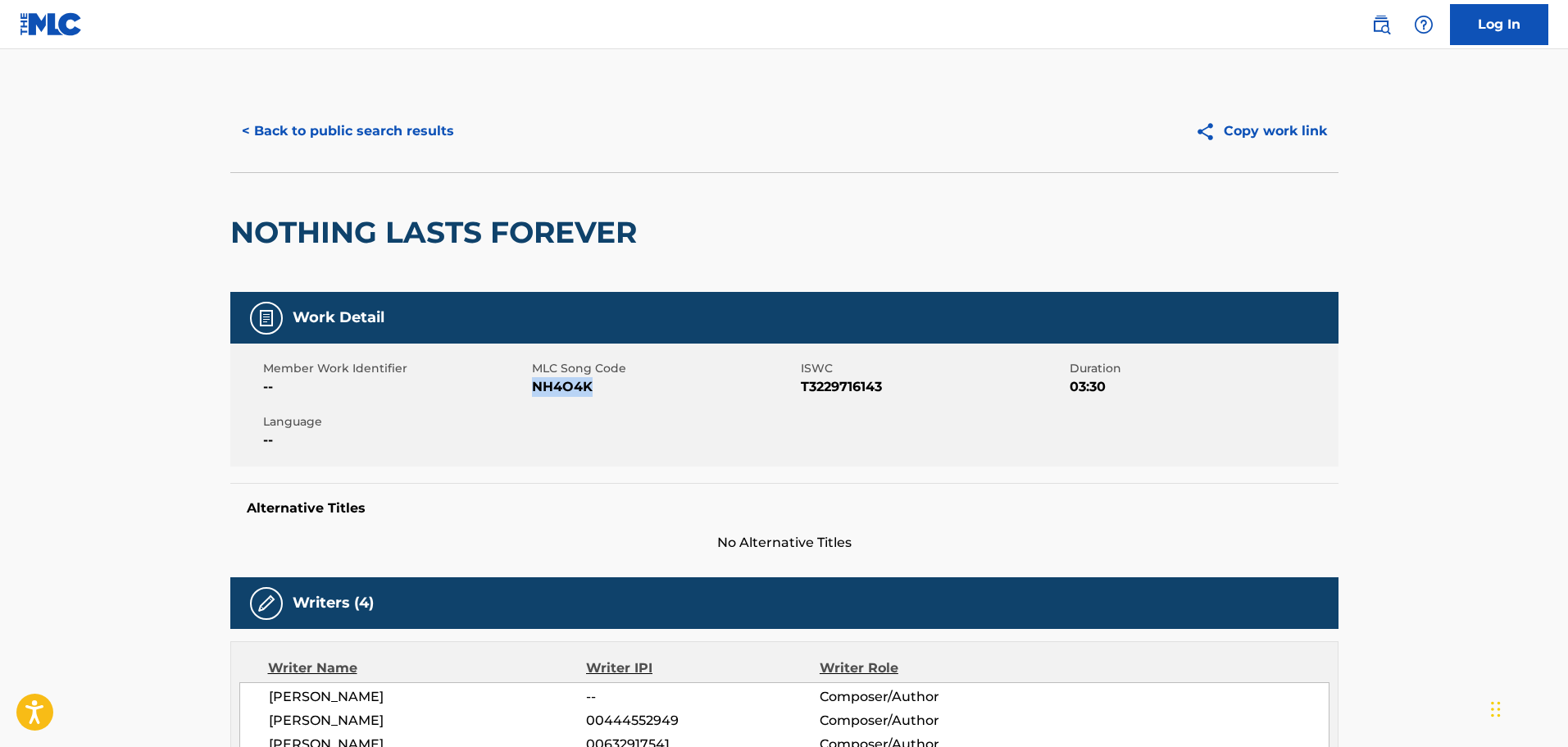
drag, startPoint x: 596, startPoint y: 393, endPoint x: 533, endPoint y: 391, distance: 63.0
click at [533, 391] on span "NH4O4K" at bounding box center [665, 386] width 265 height 20
copy span "NH4O4K"
click at [345, 119] on button "< Back to public search results" at bounding box center [348, 132] width 235 height 41
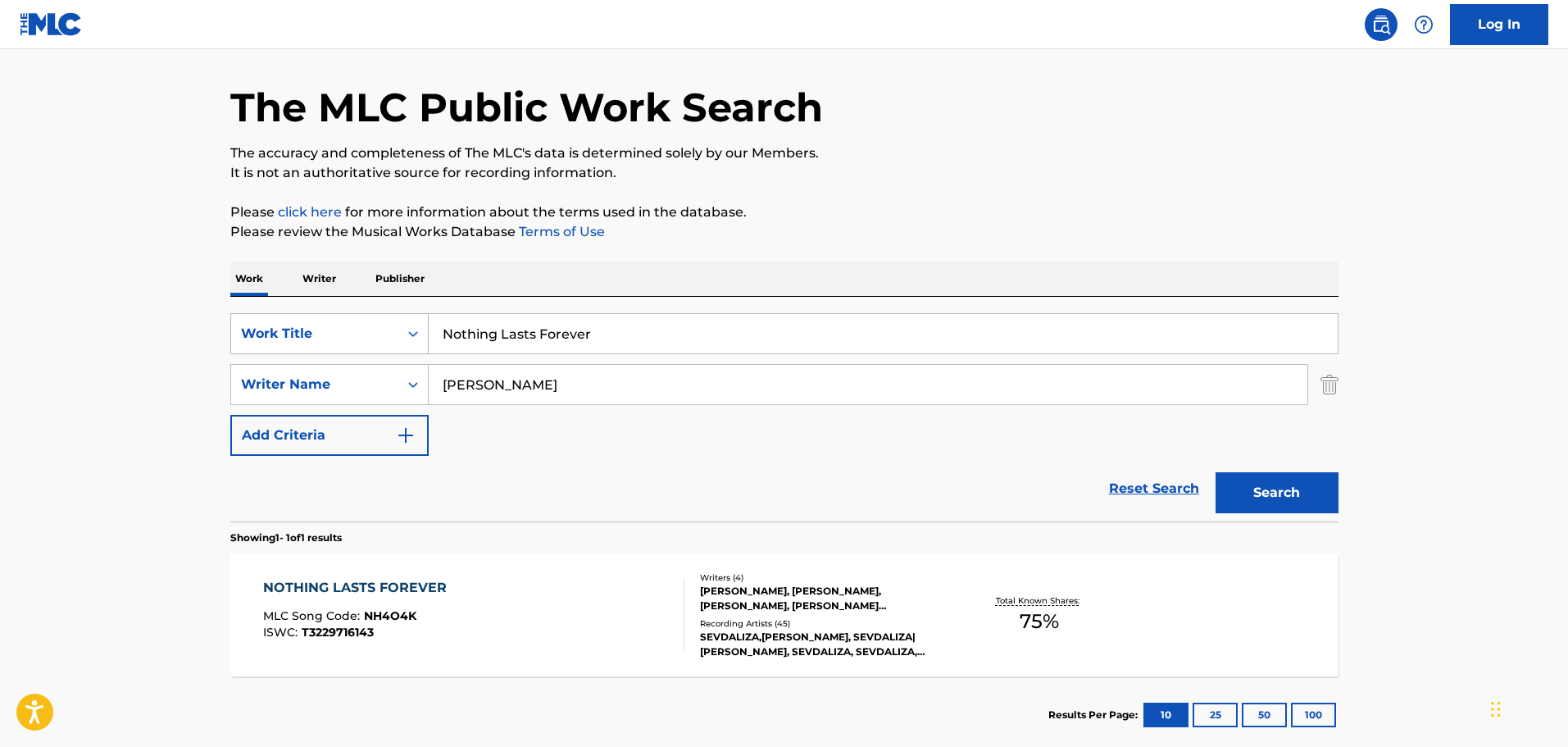
drag, startPoint x: 542, startPoint y: 337, endPoint x: 398, endPoint y: 337, distance: 144.0
click at [398, 337] on div "SearchWithCriteria231b8ea5-2b3b-482b-a173-354b179041b5 Work Title Nothing Lasts…" at bounding box center [784, 333] width 1108 height 41
paste input "[DEMOGRAPHIC_DATA]"
type input "[DEMOGRAPHIC_DATA]"
click at [1253, 491] on button "Search" at bounding box center [1277, 493] width 123 height 41
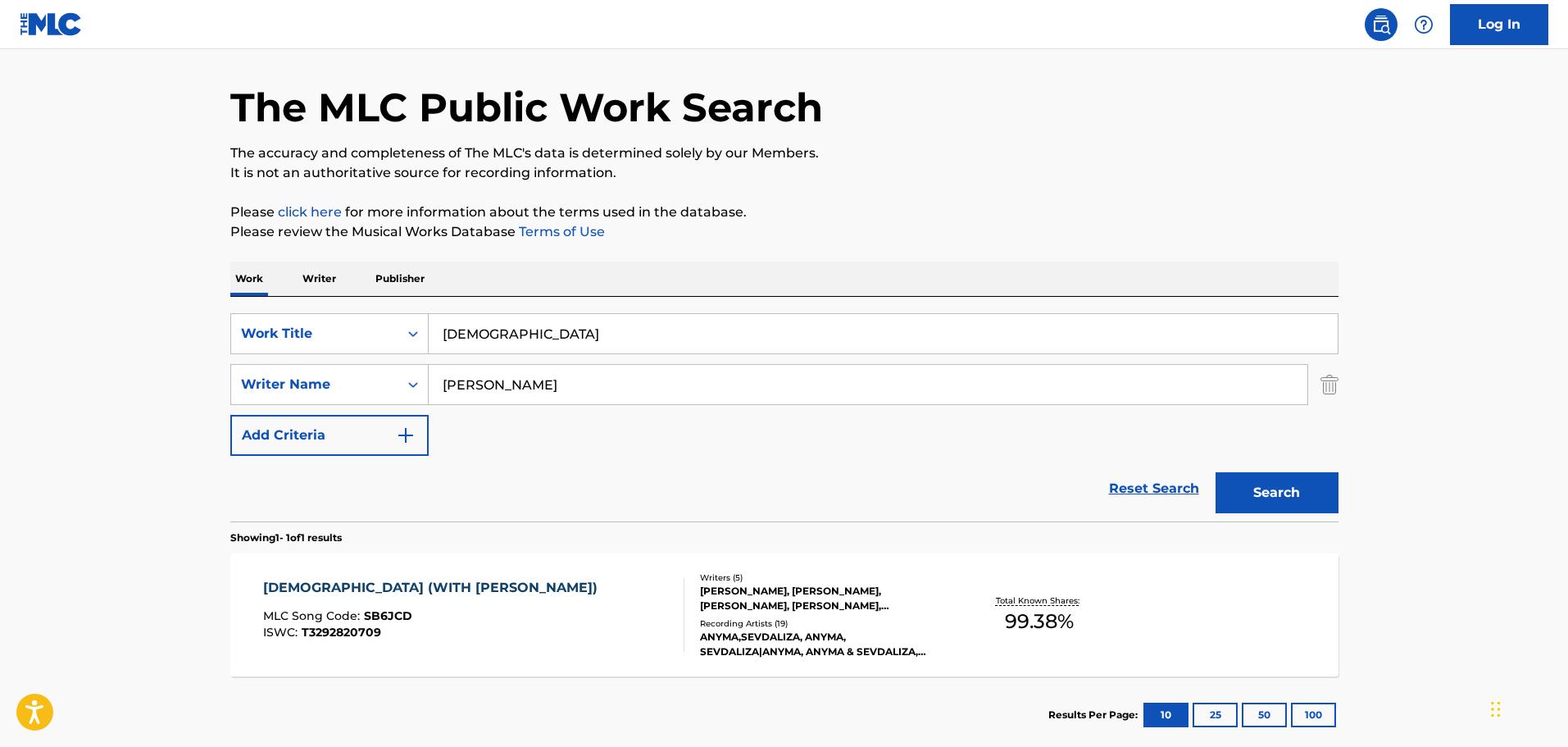
click at [746, 603] on div "[PERSON_NAME], [PERSON_NAME], [PERSON_NAME], [PERSON_NAME], [PERSON_NAME]" at bounding box center [824, 598] width 248 height 30
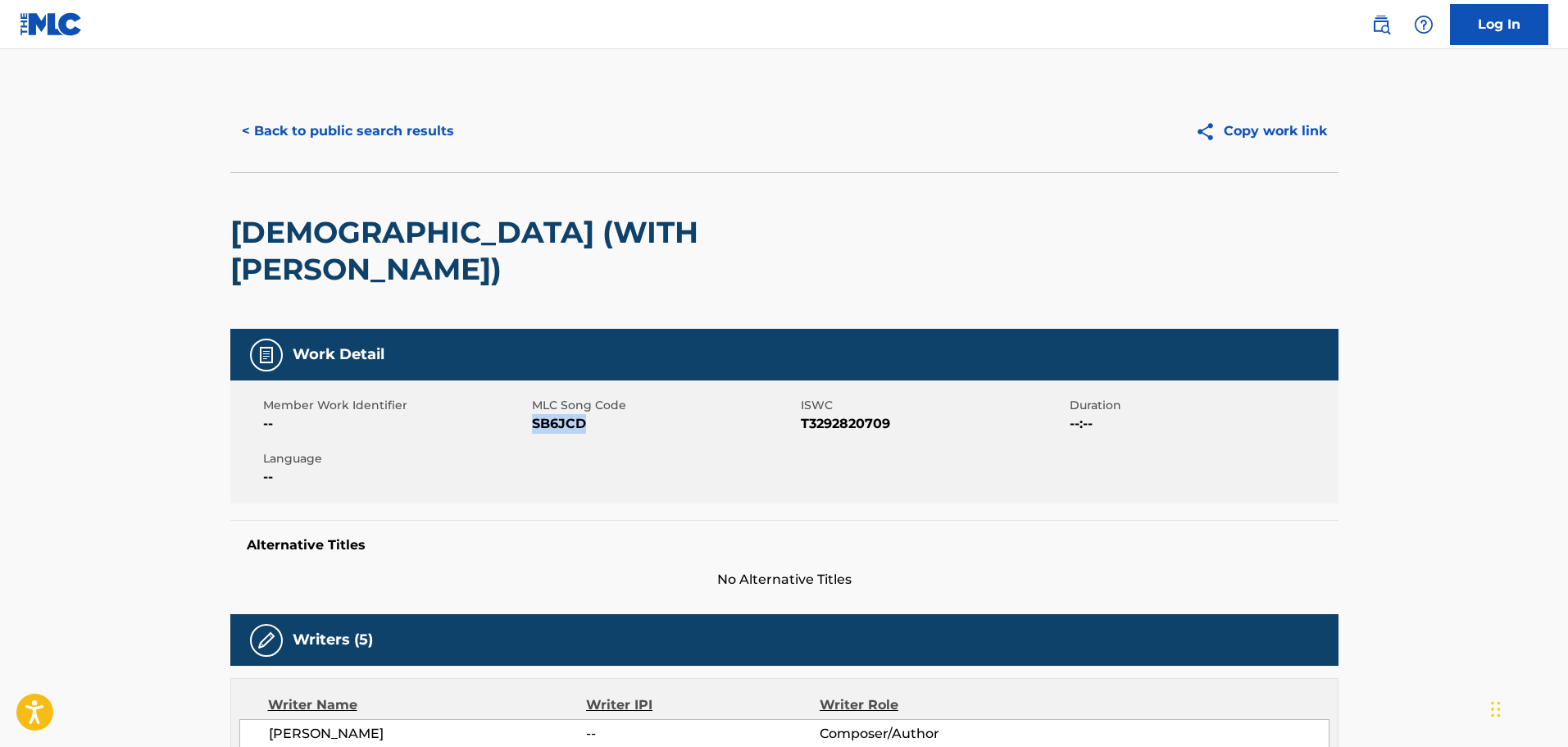
drag, startPoint x: 602, startPoint y: 391, endPoint x: 597, endPoint y: 408, distance: 17.7
click at [536, 414] on span "SB6JCD" at bounding box center [665, 423] width 265 height 20
copy span "B6JCD"
click at [614, 414] on span "SB6JCD" at bounding box center [665, 423] width 265 height 20
drag, startPoint x: 609, startPoint y: 391, endPoint x: 533, endPoint y: 393, distance: 76.0
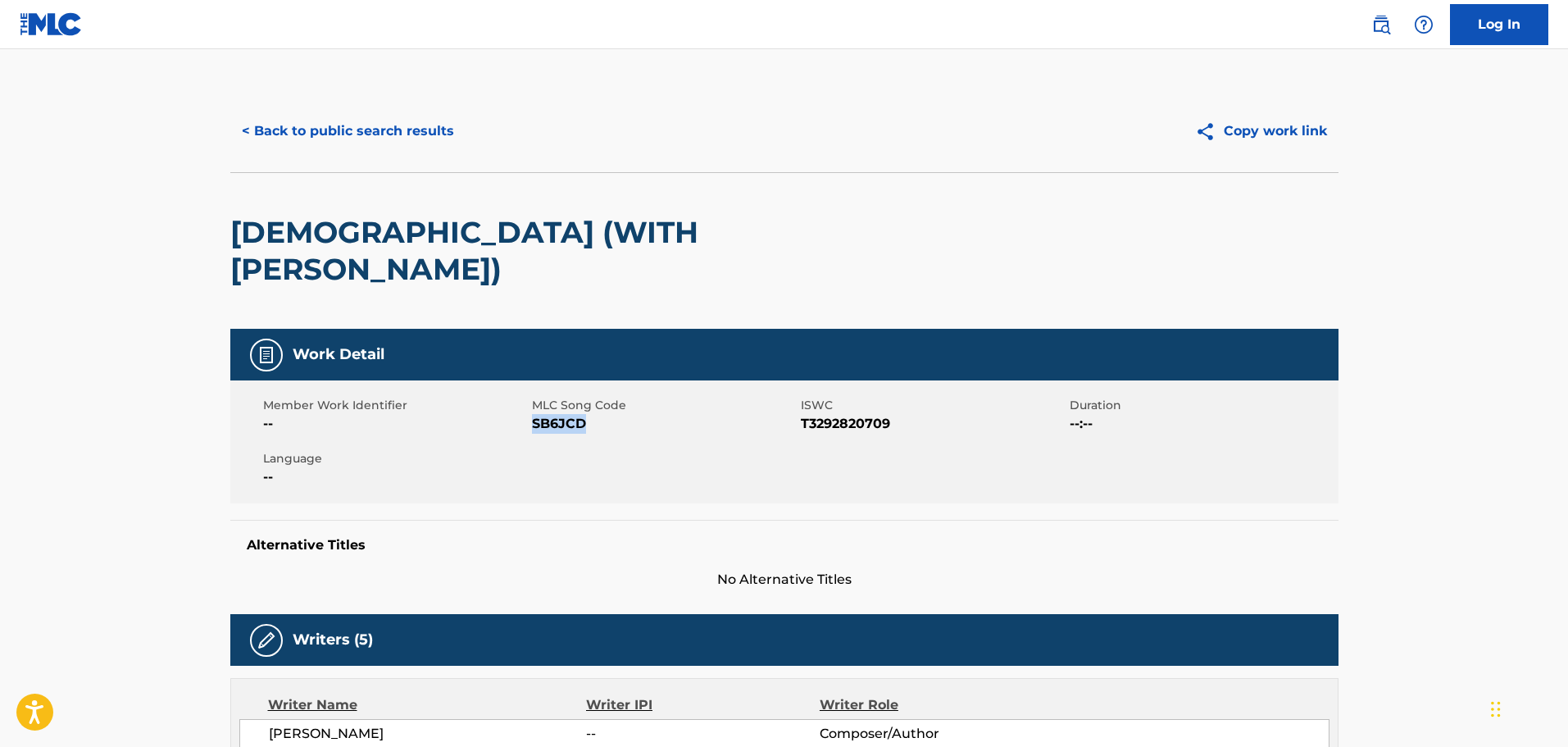
click at [533, 414] on span "SB6JCD" at bounding box center [665, 423] width 265 height 20
copy span "SB6JCD"
